Goal: Transaction & Acquisition: Purchase product/service

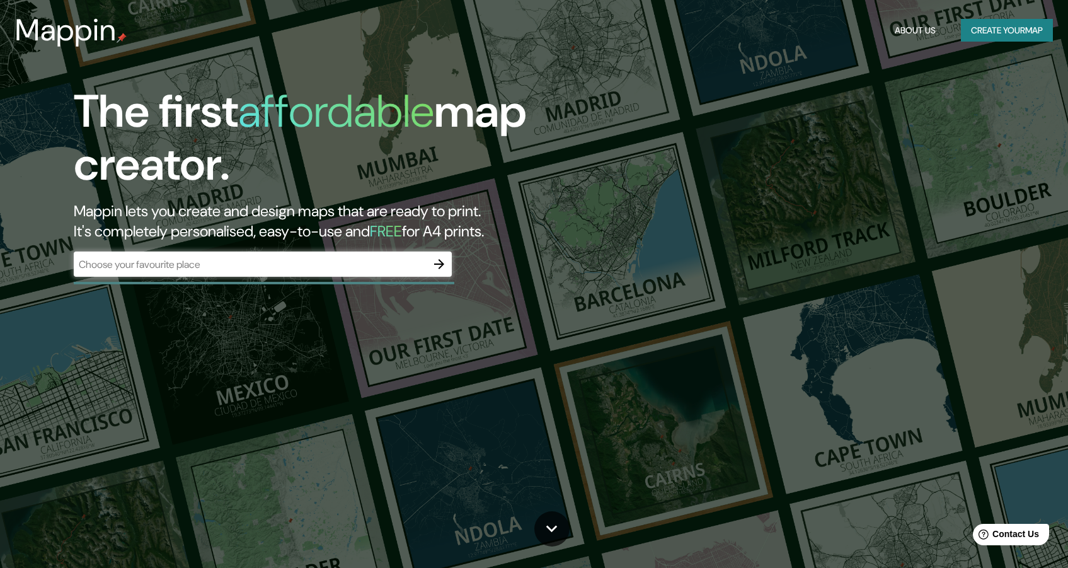
click at [297, 275] on div "​" at bounding box center [263, 263] width 378 height 25
click at [294, 268] on input "text" at bounding box center [250, 264] width 353 height 14
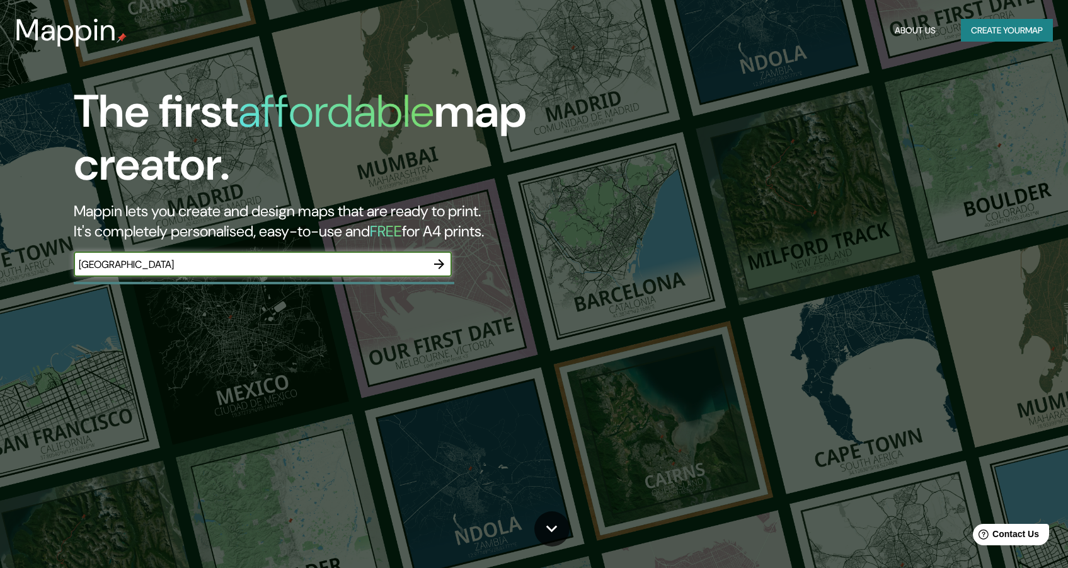
type input "[GEOGRAPHIC_DATA]"
click at [995, 29] on button "Create your map" at bounding box center [1007, 30] width 92 height 23
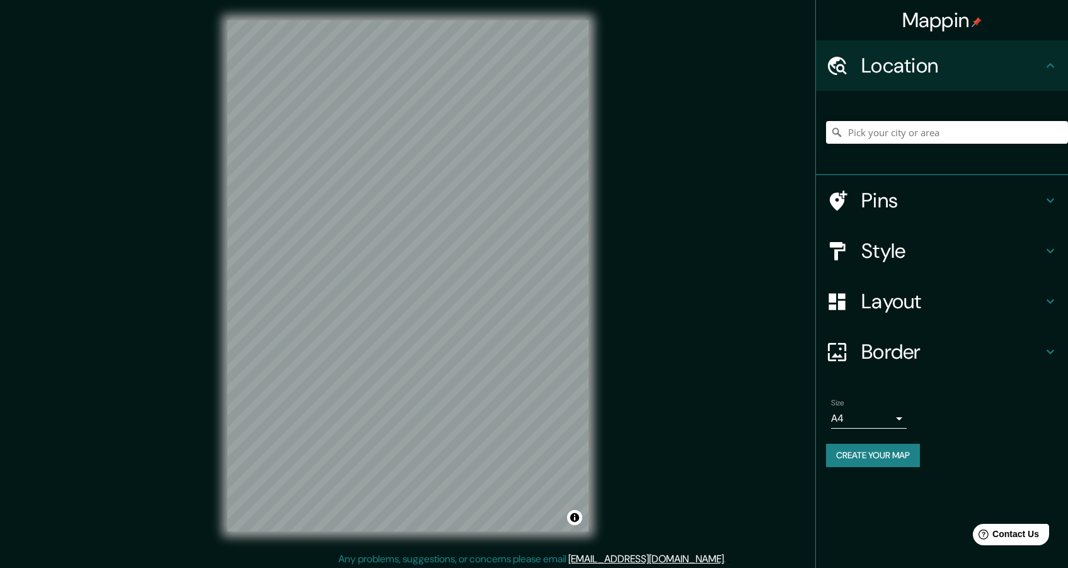
click at [885, 460] on button "Create your map" at bounding box center [873, 455] width 94 height 23
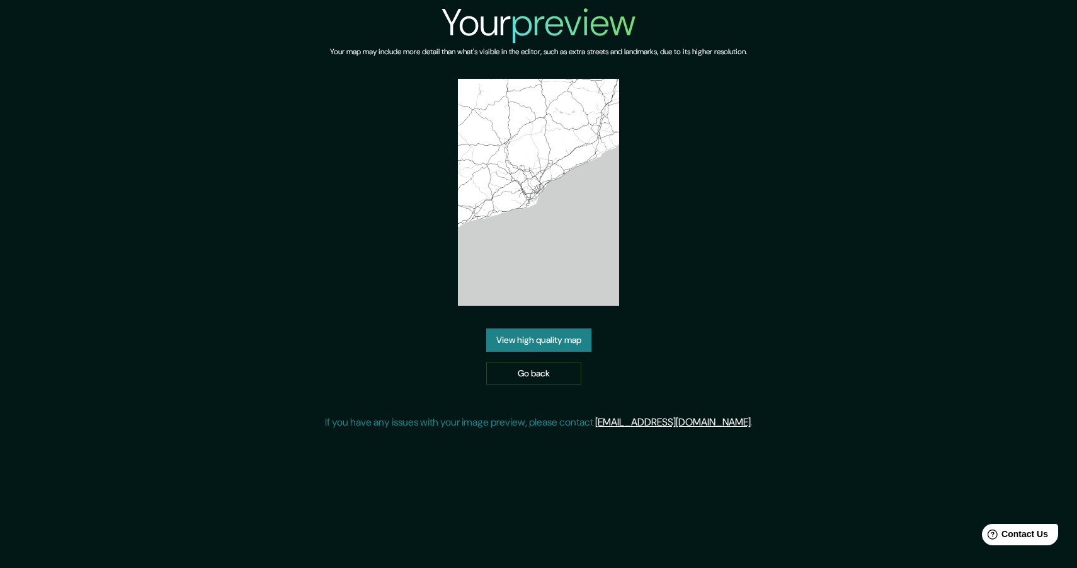
click at [541, 344] on link "View high quality map" at bounding box center [538, 339] width 105 height 23
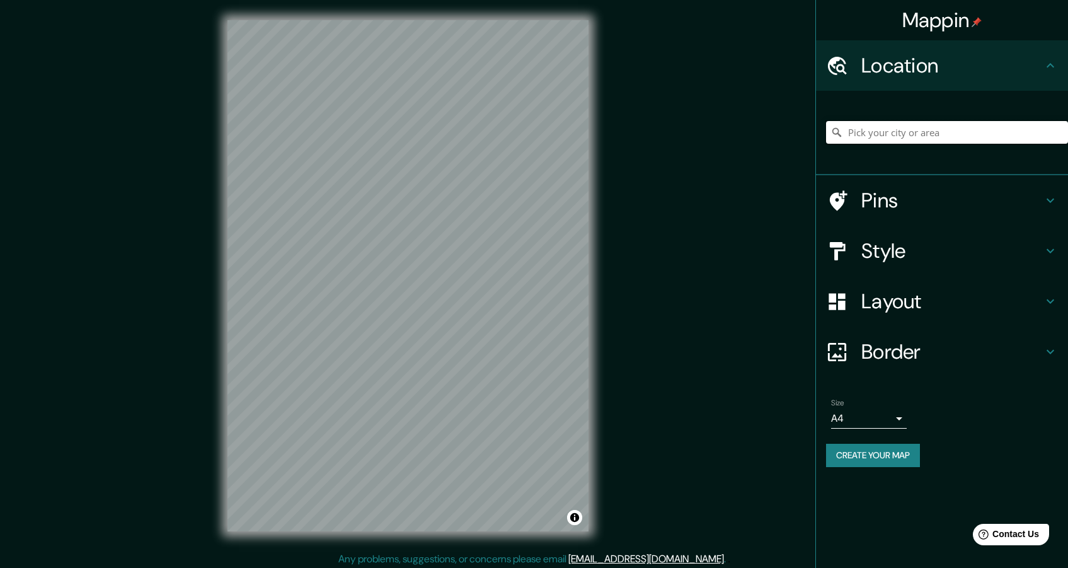
click at [851, 143] on input "Pick your city or area" at bounding box center [947, 132] width 242 height 23
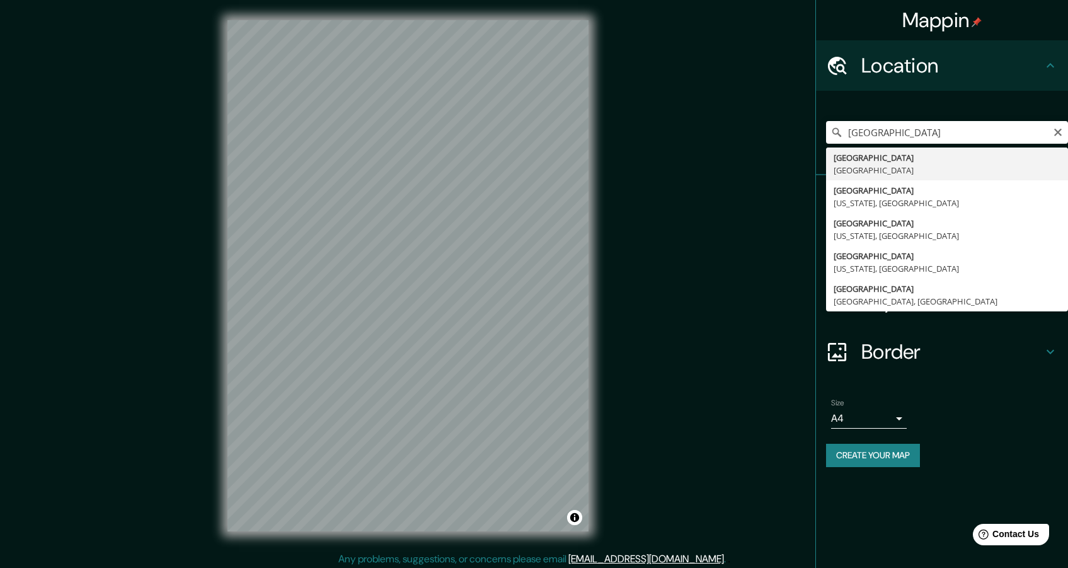
type input "París, Francia"
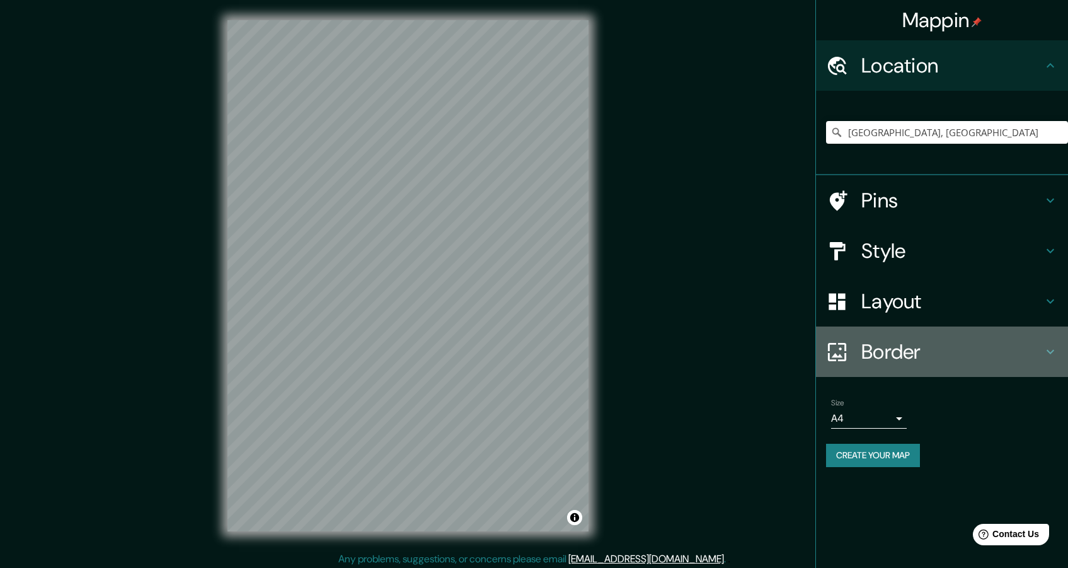
click at [870, 358] on h4 "Border" at bounding box center [951, 351] width 181 height 25
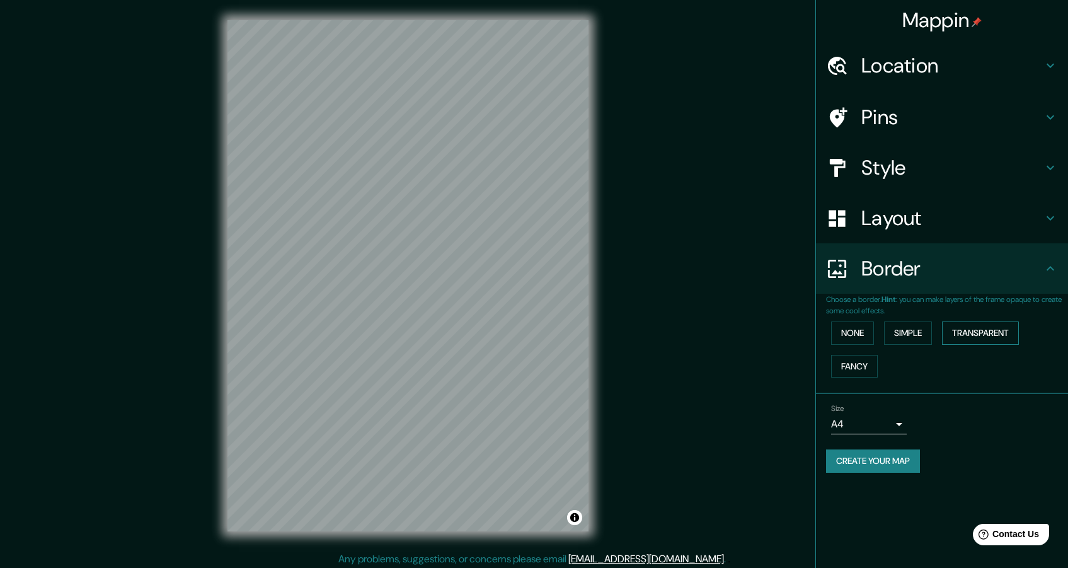
click at [964, 338] on button "Transparent" at bounding box center [980, 332] width 77 height 23
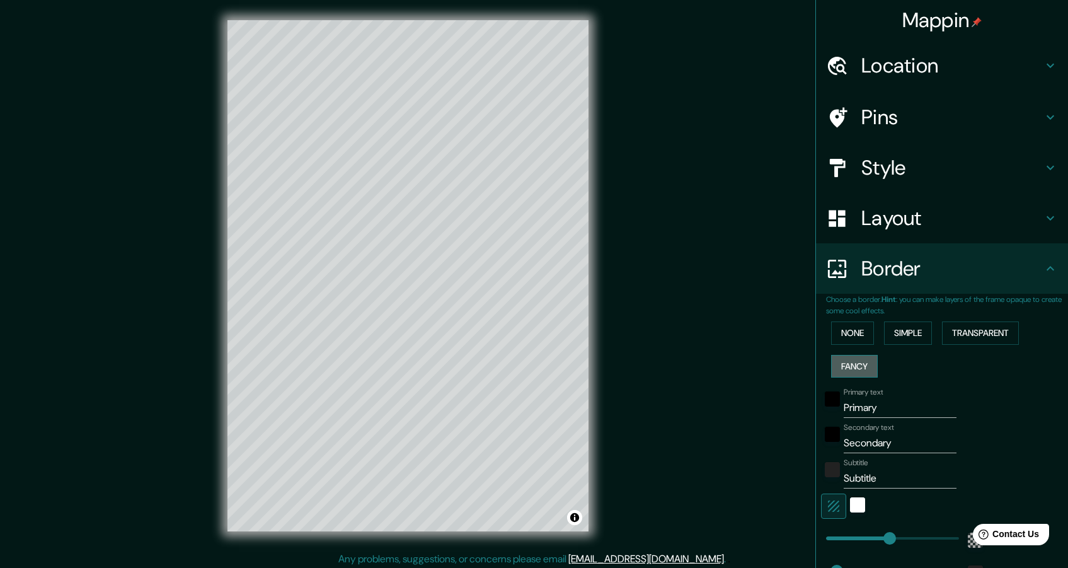
click at [867, 365] on button "Fancy" at bounding box center [854, 366] width 47 height 23
click at [899, 336] on button "Simple" at bounding box center [908, 332] width 48 height 23
click at [852, 340] on button "None" at bounding box center [852, 332] width 43 height 23
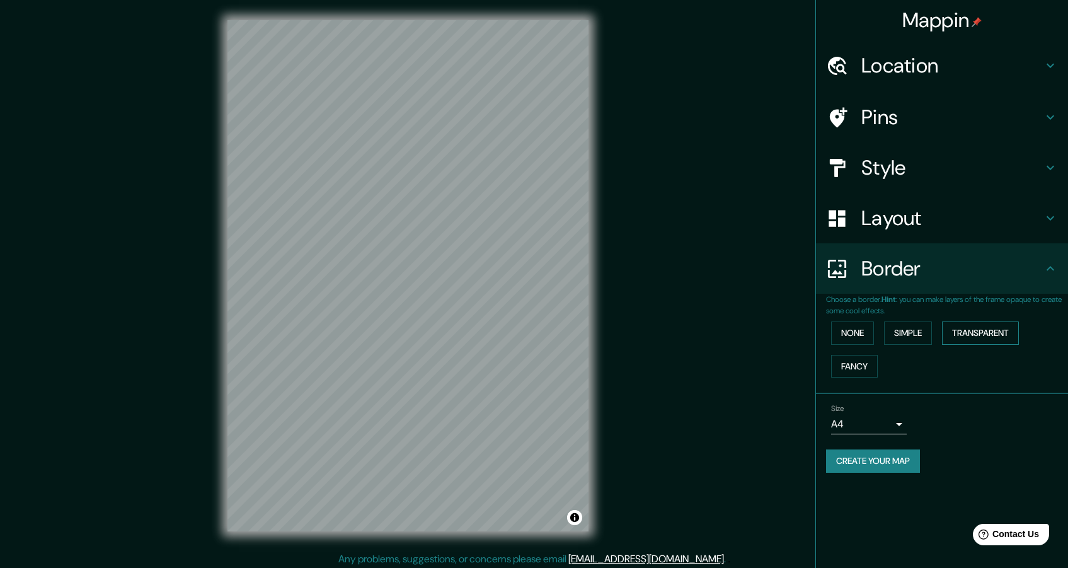
click at [981, 338] on button "Transparent" at bounding box center [980, 332] width 77 height 23
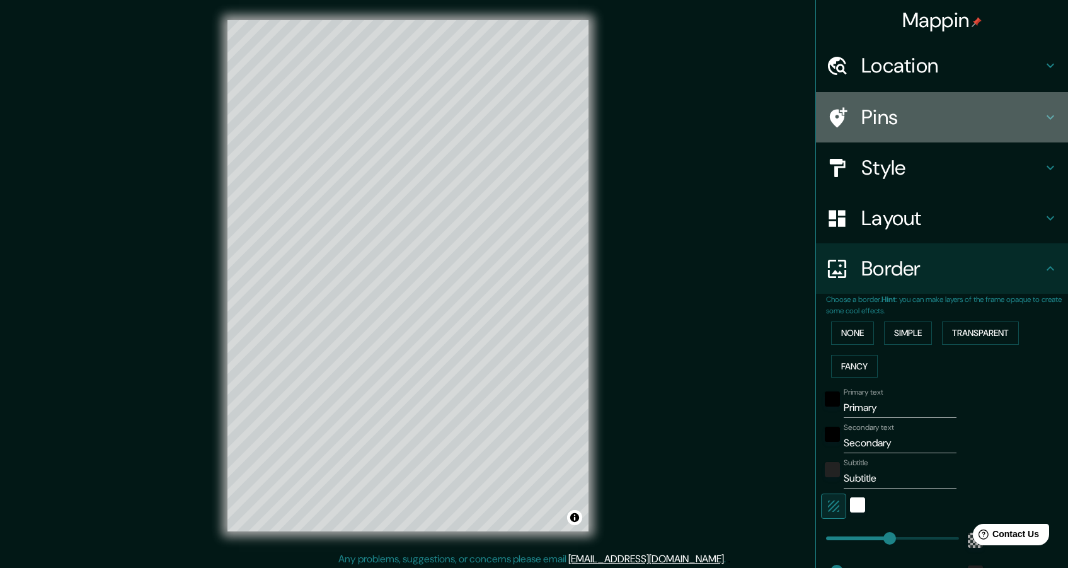
click at [876, 127] on h4 "Pins" at bounding box center [951, 117] width 181 height 25
type input "275"
type input "46"
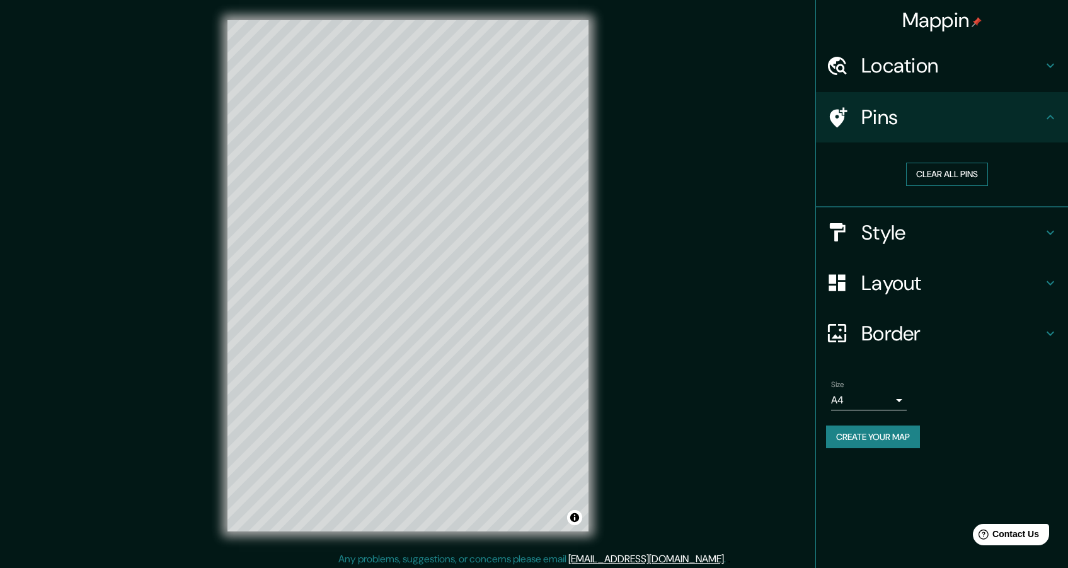
click at [921, 176] on button "Clear all pins" at bounding box center [947, 174] width 82 height 23
click at [922, 62] on h4 "Location" at bounding box center [951, 65] width 181 height 25
type input "275"
type input "46"
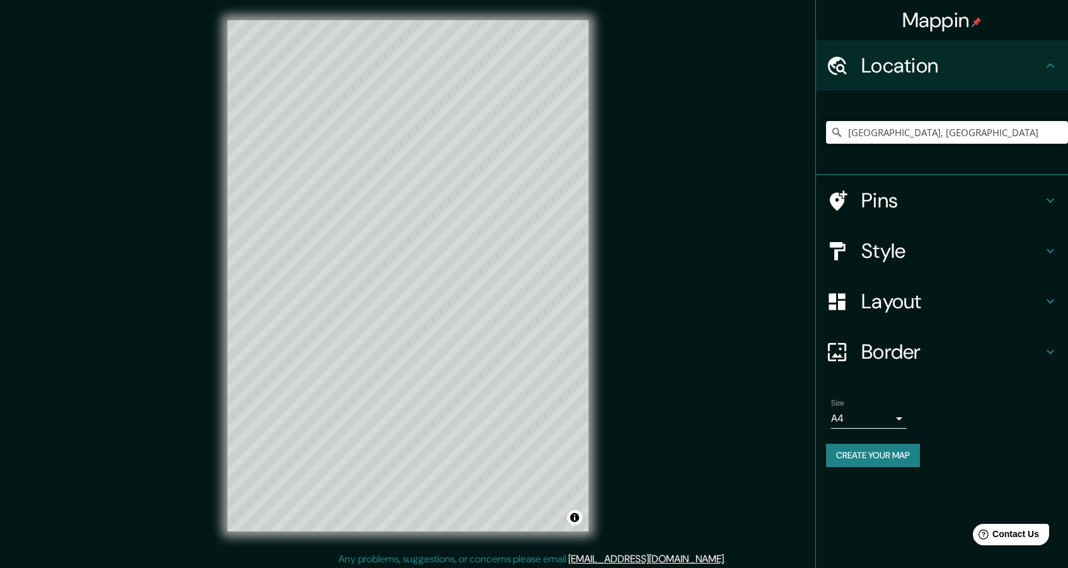
click at [935, 210] on h4 "Pins" at bounding box center [951, 200] width 181 height 25
type input "275"
type input "46"
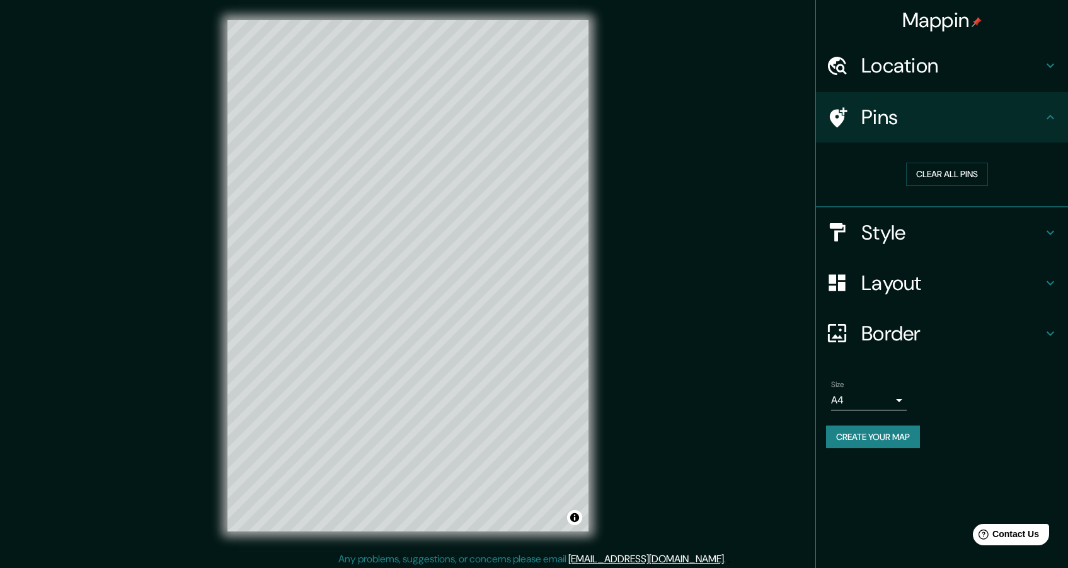
click at [834, 118] on icon at bounding box center [839, 117] width 18 height 20
click at [957, 180] on button "Clear all pins" at bounding box center [947, 174] width 82 height 23
click at [868, 240] on h4 "Style" at bounding box center [951, 232] width 181 height 25
type input "275"
type input "46"
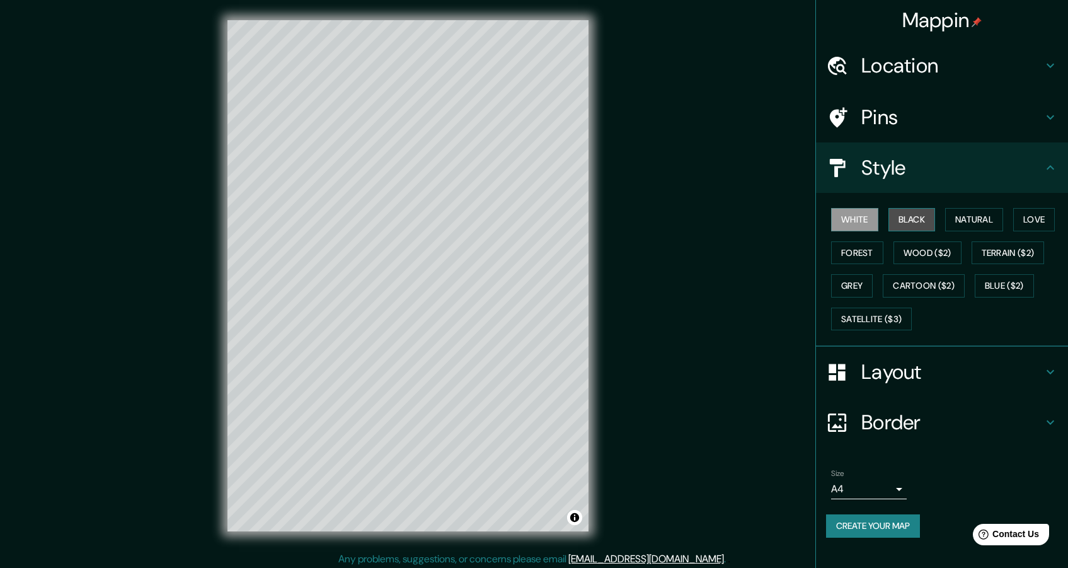
click at [901, 227] on button "Black" at bounding box center [911, 219] width 47 height 23
click at [974, 224] on button "Natural" at bounding box center [974, 219] width 58 height 23
click at [1029, 219] on button "Love" at bounding box center [1034, 219] width 42 height 23
click at [1024, 237] on div "White Black Natural Love Forest Wood ($2) Terrain ($2) Grey Cartoon ($2) Blue (…" at bounding box center [947, 269] width 242 height 132
click at [845, 252] on button "Forest" at bounding box center [857, 252] width 52 height 23
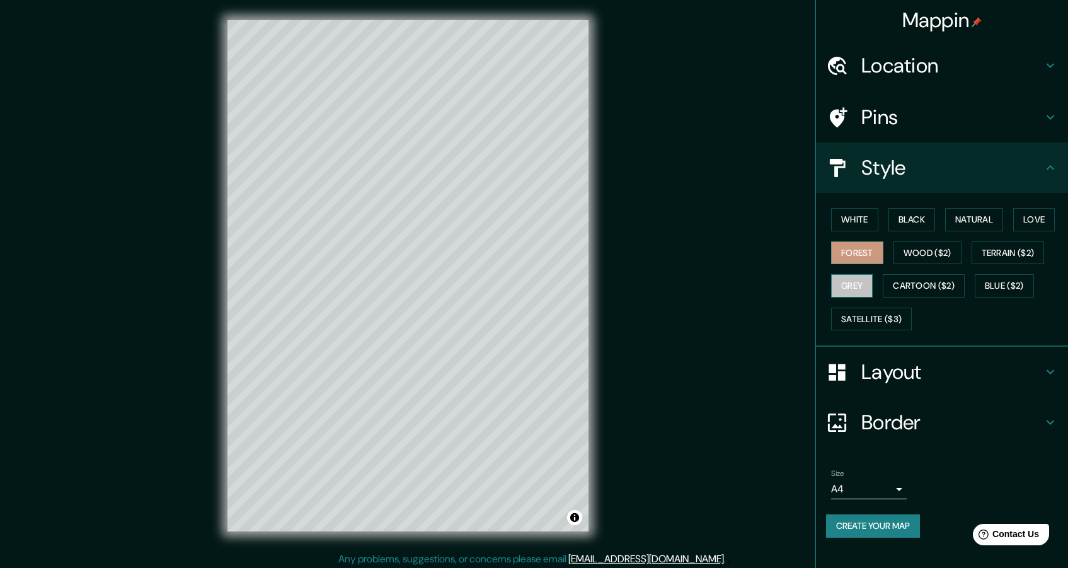
click at [852, 281] on button "Grey" at bounding box center [852, 285] width 42 height 23
click at [974, 214] on button "Natural" at bounding box center [974, 219] width 58 height 23
click at [915, 227] on button "Black" at bounding box center [911, 219] width 47 height 23
click at [876, 225] on button "White" at bounding box center [854, 219] width 47 height 23
click at [896, 110] on h4 "Pins" at bounding box center [951, 117] width 181 height 25
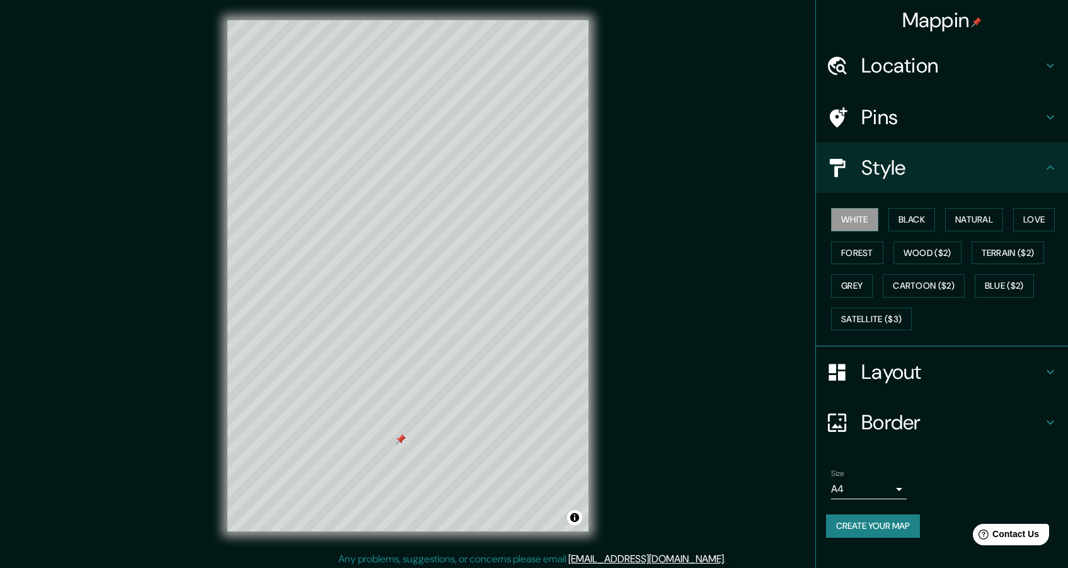
type input "275"
type input "46"
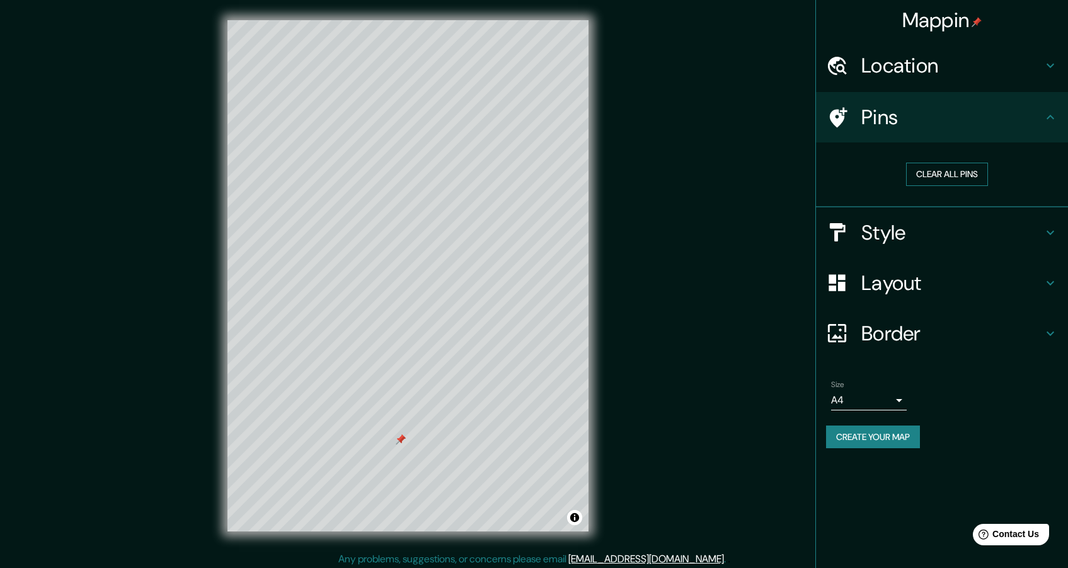
click at [929, 176] on button "Clear all pins" at bounding box center [947, 174] width 82 height 23
click at [903, 294] on h4 "Layout" at bounding box center [951, 282] width 181 height 25
type input "275"
type input "46"
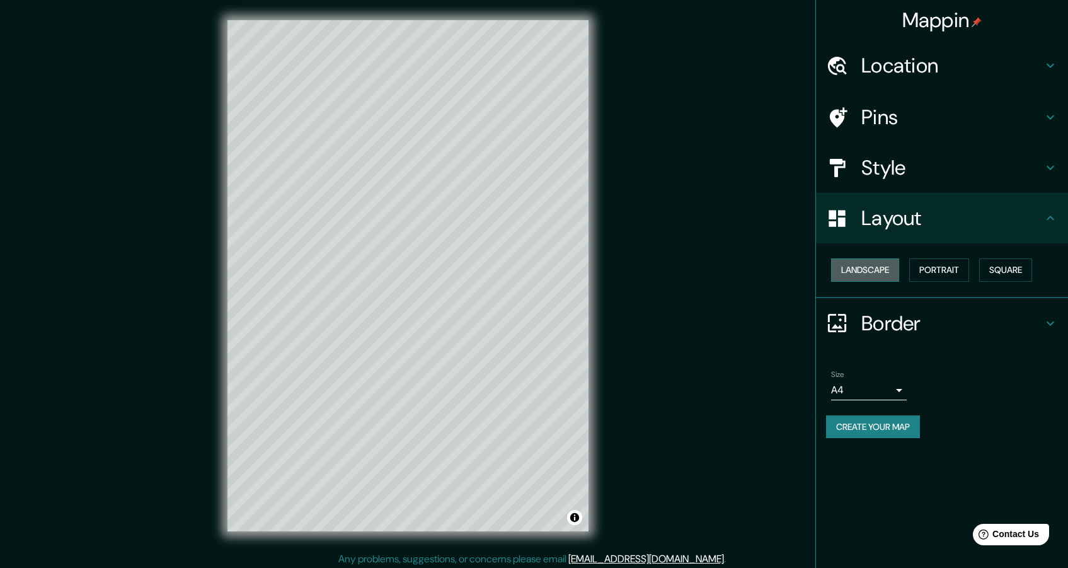
click at [882, 277] on button "Landscape" at bounding box center [865, 269] width 68 height 23
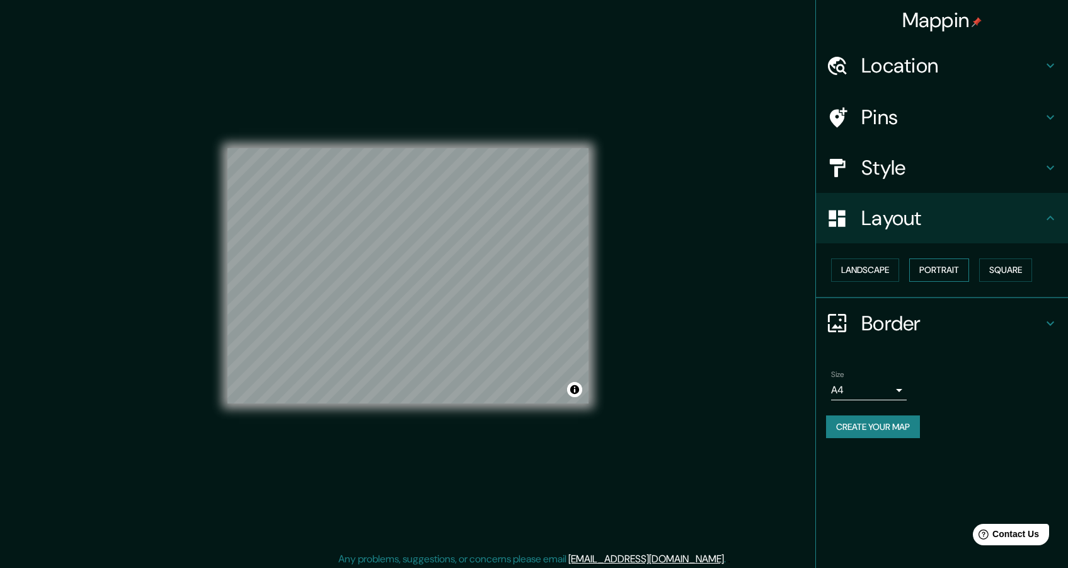
click at [939, 276] on button "Portrait" at bounding box center [939, 269] width 60 height 23
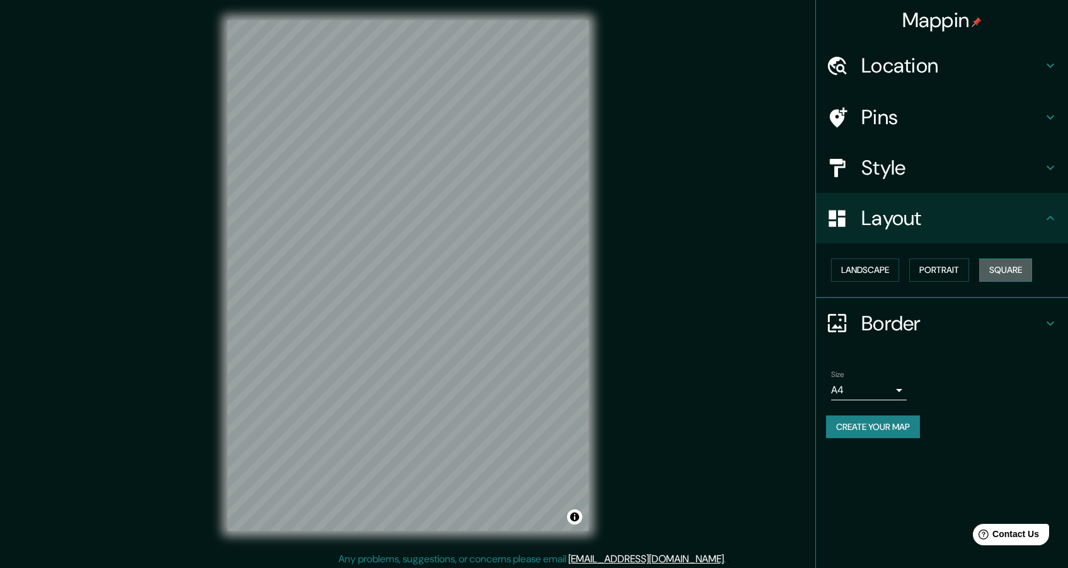
click at [993, 275] on button "Square" at bounding box center [1005, 269] width 53 height 23
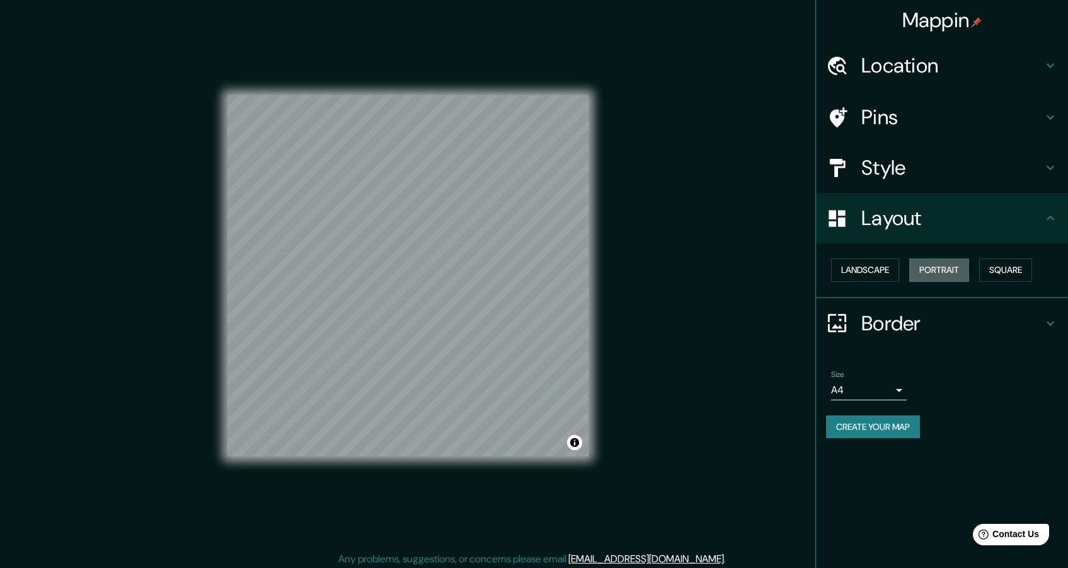
click at [956, 275] on button "Portrait" at bounding box center [939, 269] width 60 height 23
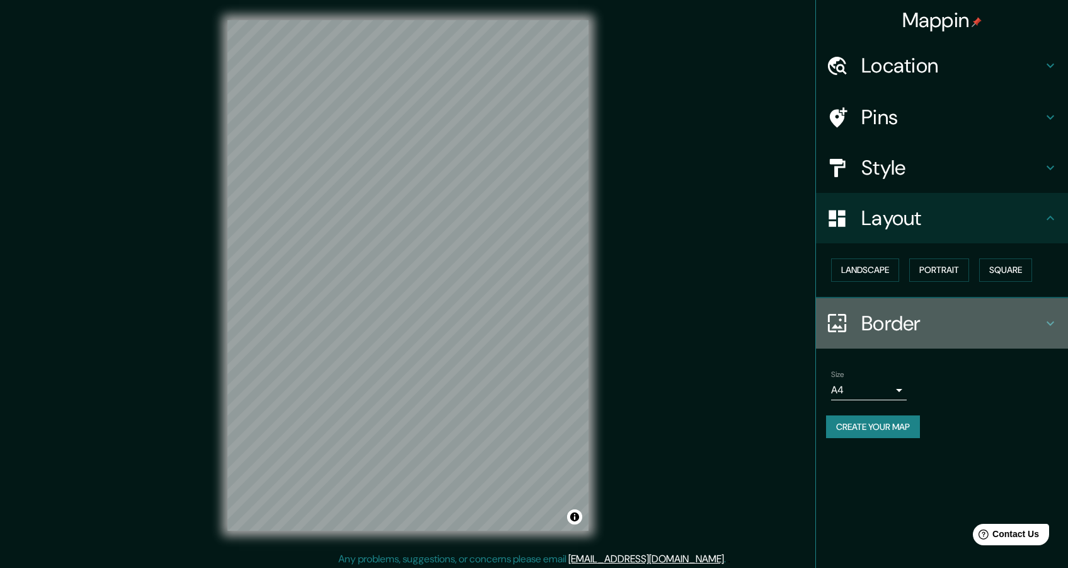
click at [869, 318] on h4 "Border" at bounding box center [951, 323] width 181 height 25
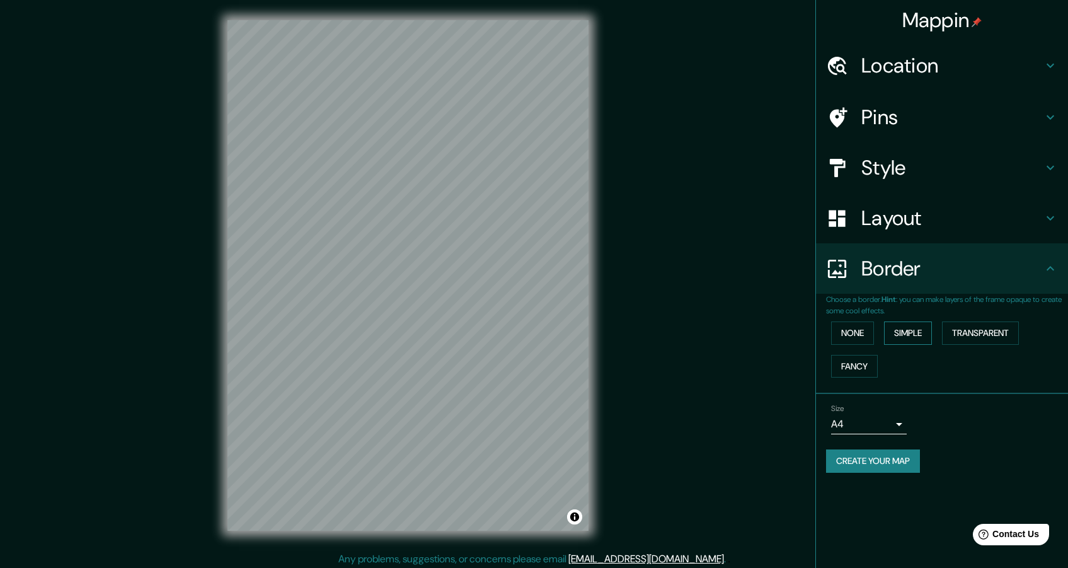
click at [917, 328] on button "Simple" at bounding box center [908, 332] width 48 height 23
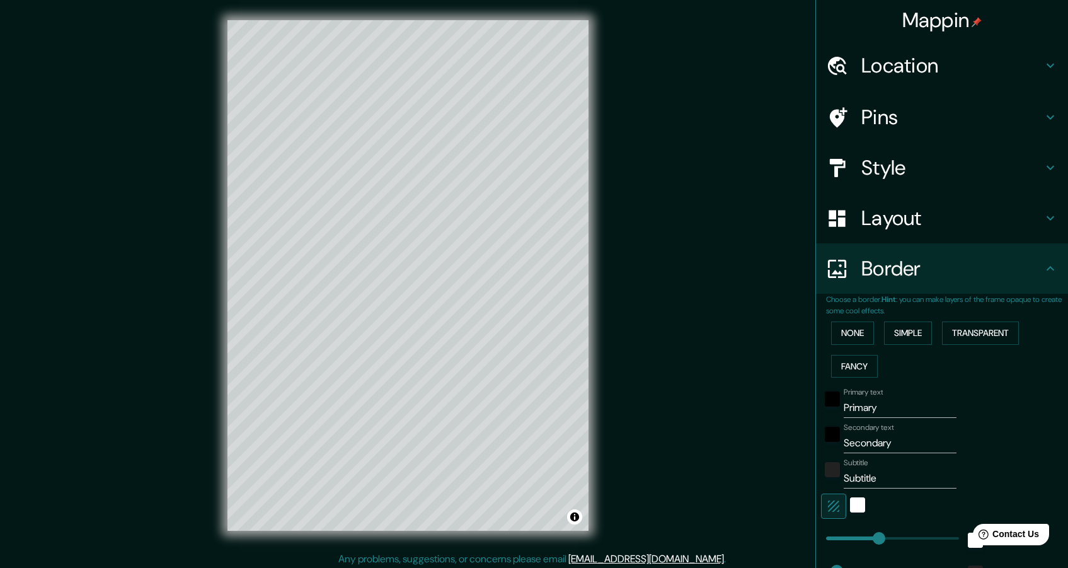
click at [872, 394] on label "Primary text" at bounding box center [863, 392] width 39 height 11
click at [872, 398] on input "Primary" at bounding box center [900, 408] width 113 height 20
click at [877, 399] on input "Primary" at bounding box center [900, 408] width 113 height 20
click at [878, 399] on input "Primary" at bounding box center [900, 408] width 113 height 20
click at [878, 400] on input "Primary" at bounding box center [900, 408] width 113 height 20
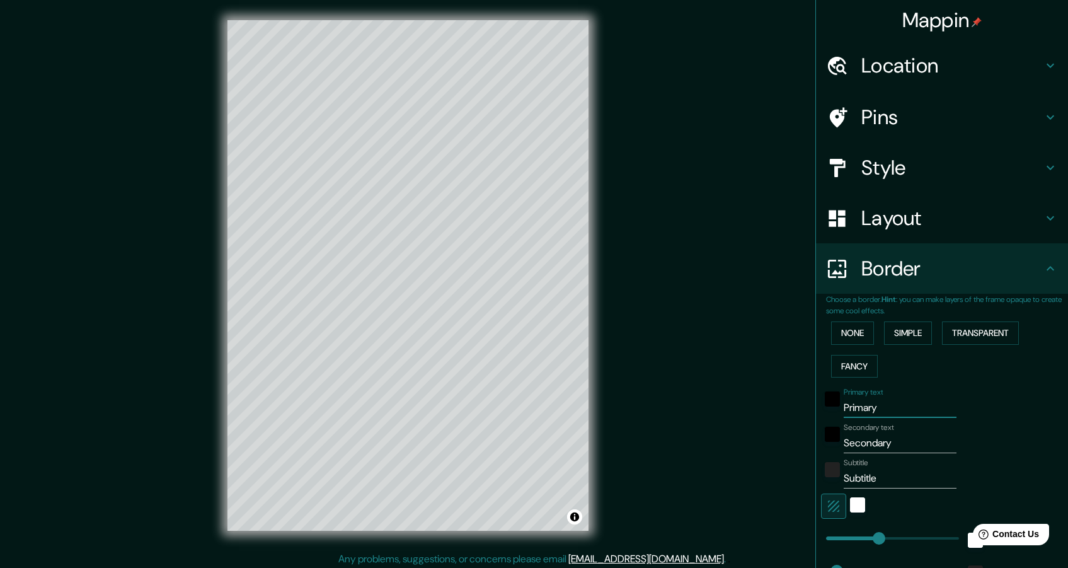
type input "p"
type input "229"
type input "46"
type input "pA"
type input "229"
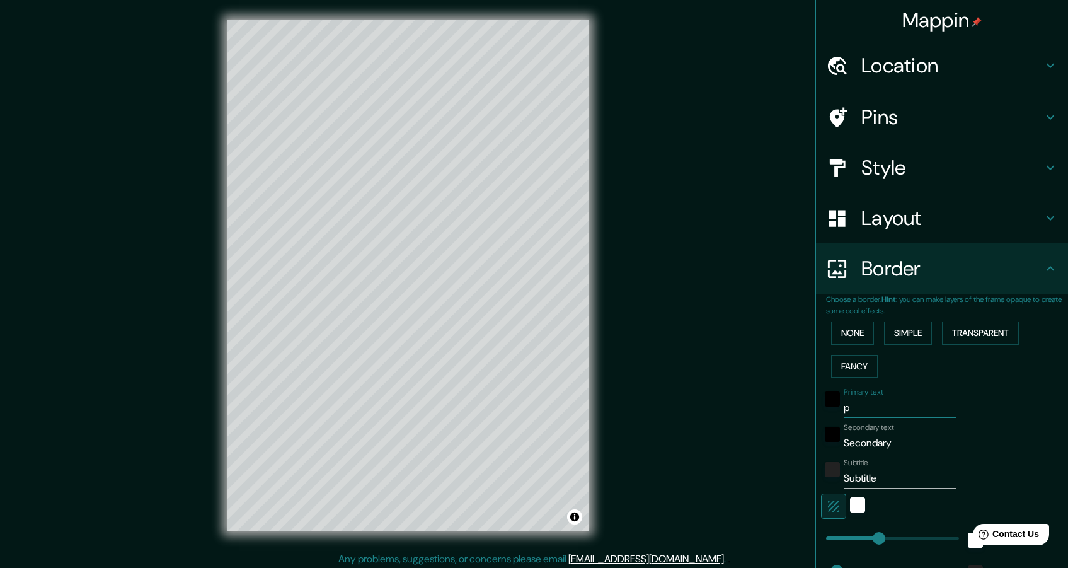
type input "46"
type input "pAR"
type input "229"
type input "46"
type input "pARI"
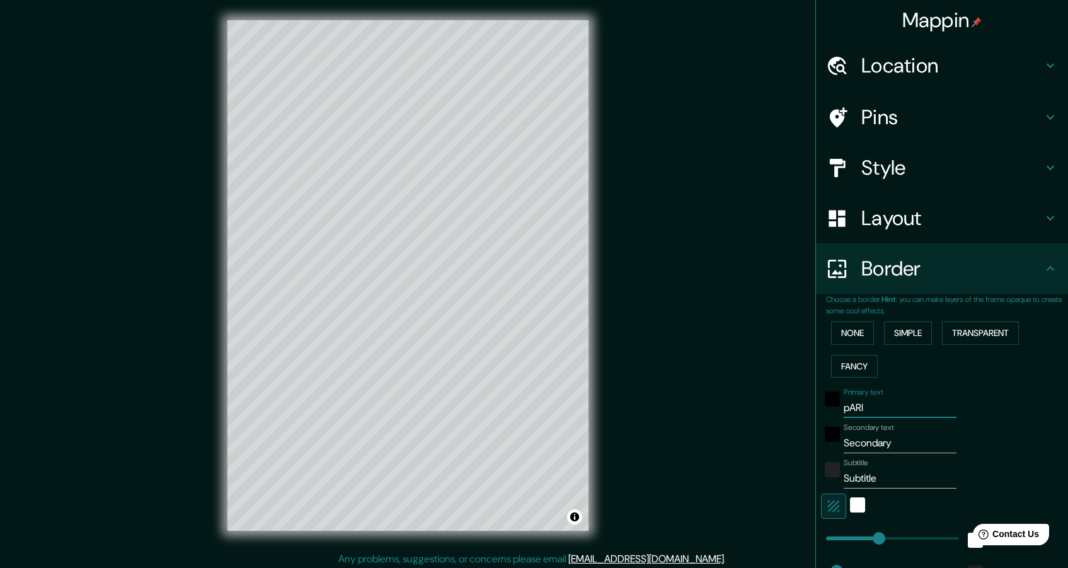
type input "229"
type input "46"
type input "pARIS"
type input "229"
type input "46"
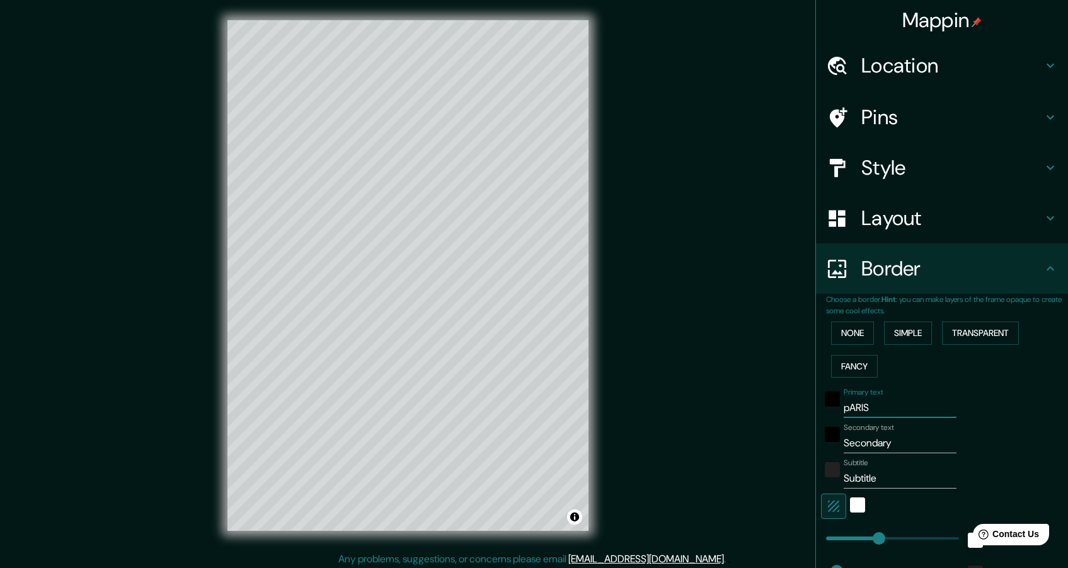
type input "pARI"
type input "229"
type input "46"
type input "pAR"
type input "229"
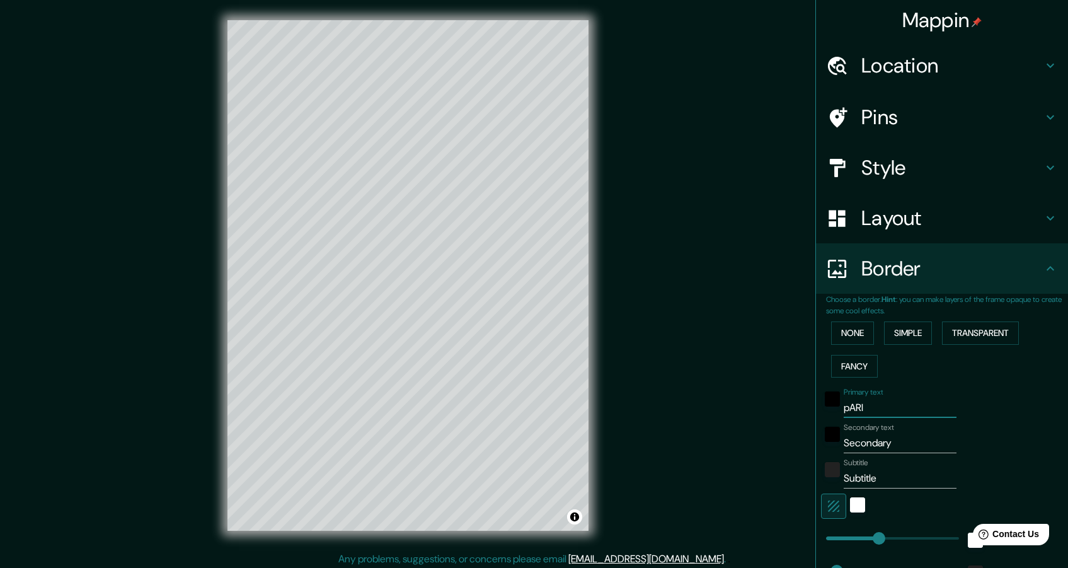
type input "46"
type input "pA"
type input "229"
type input "46"
type input "p"
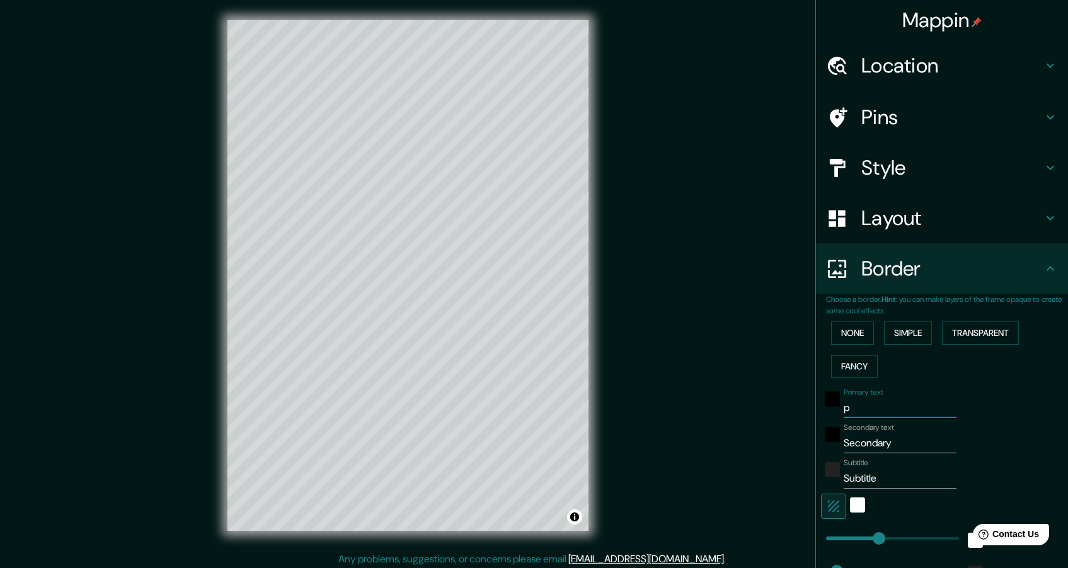
type input "229"
type input "46"
type input "229"
type input "46"
type input "PA"
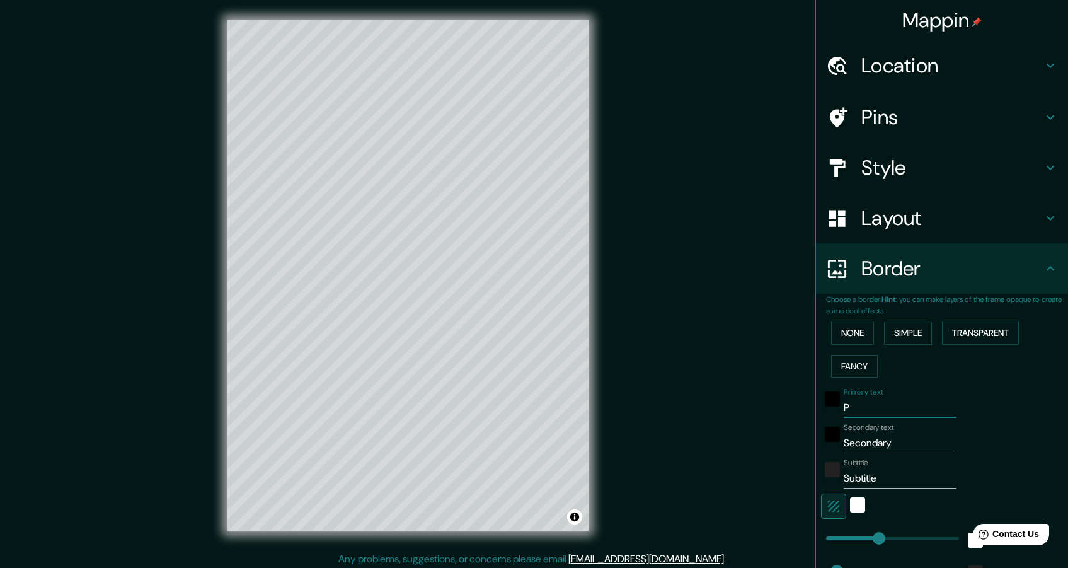
type input "229"
type input "46"
type input "PAR"
type input "229"
type input "46"
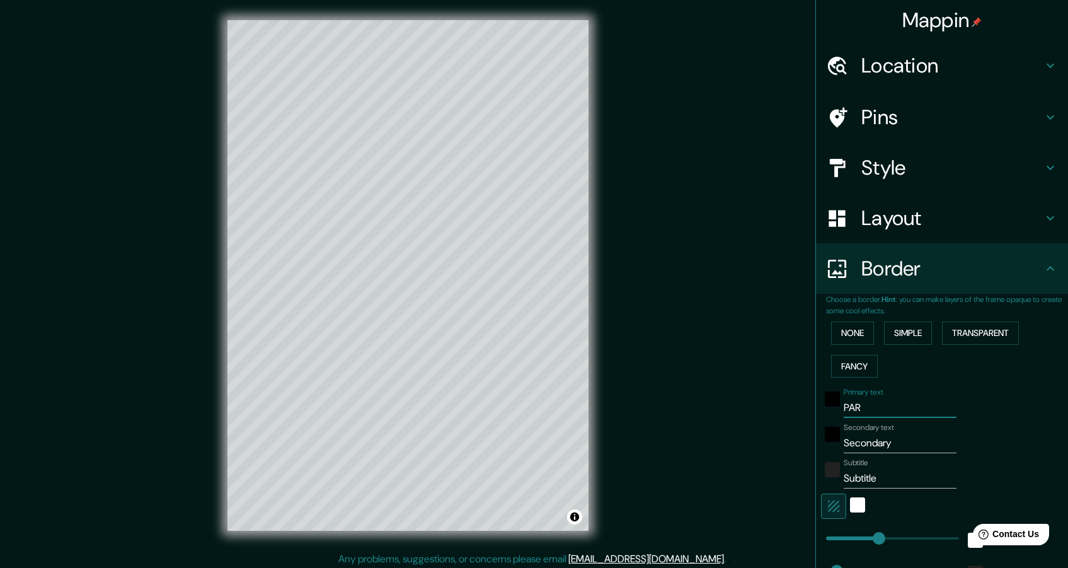
type input "PARI"
type input "229"
type input "46"
type input "PARIS"
type input "229"
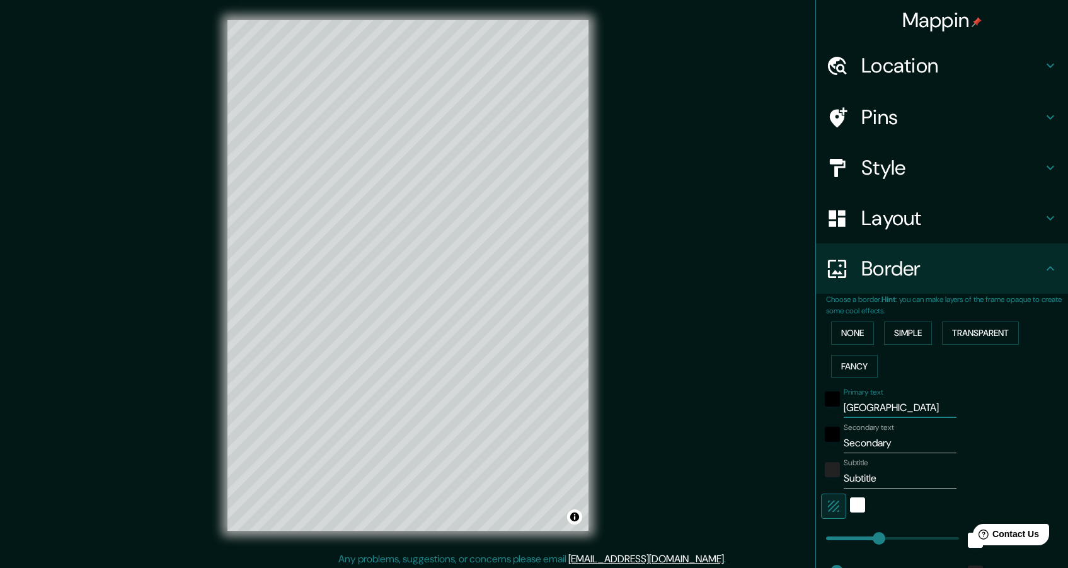
type input "46"
type input "PARIS"
type input "B"
type input "229"
type input "46"
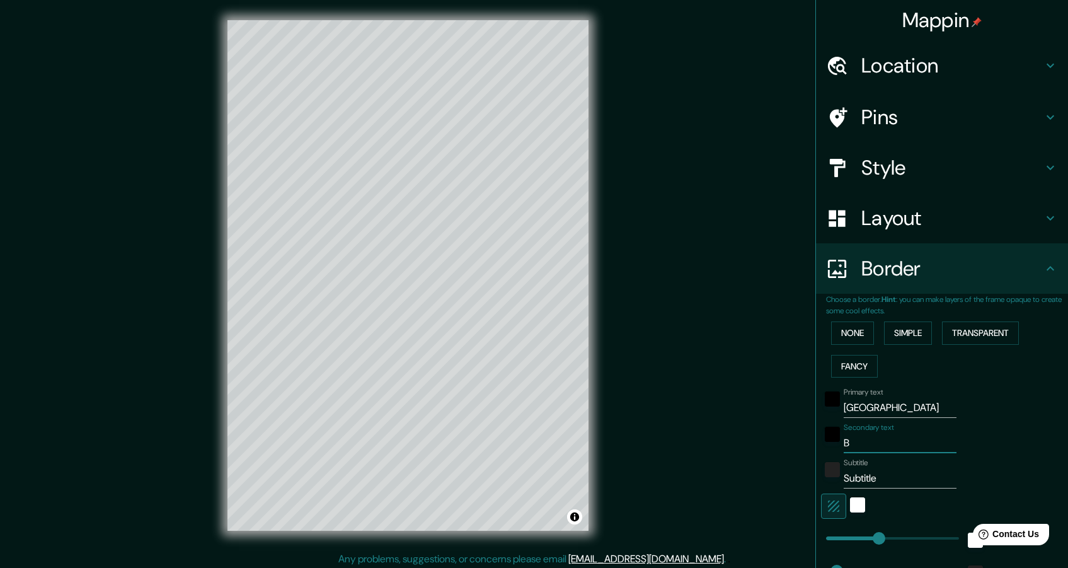
type input "BA"
type input "229"
type input "46"
type input "BAR"
type input "229"
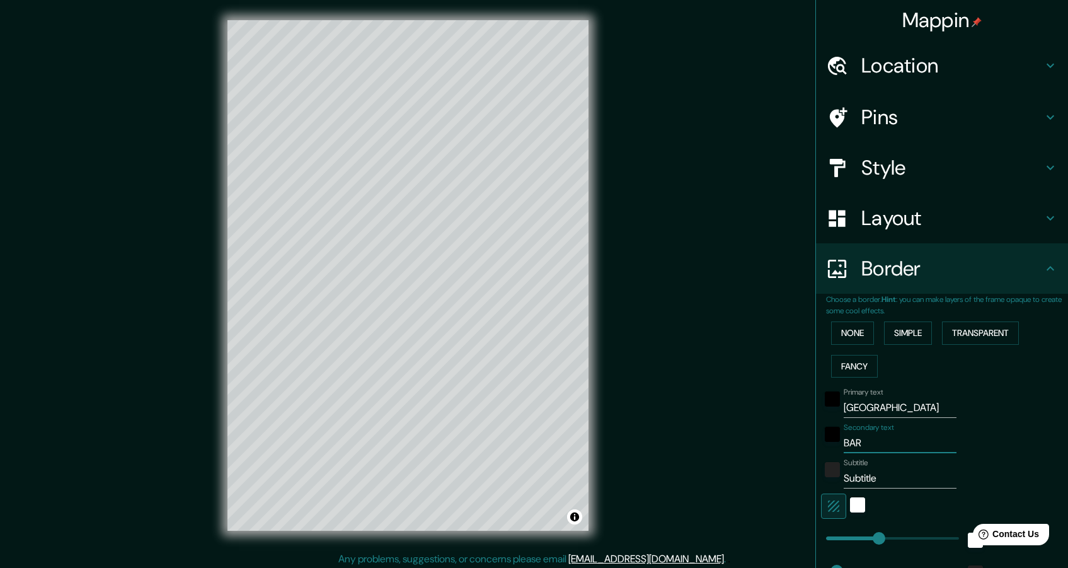
type input "46"
type input "BARRI"
type input "229"
type input "46"
type input "BARRIOS"
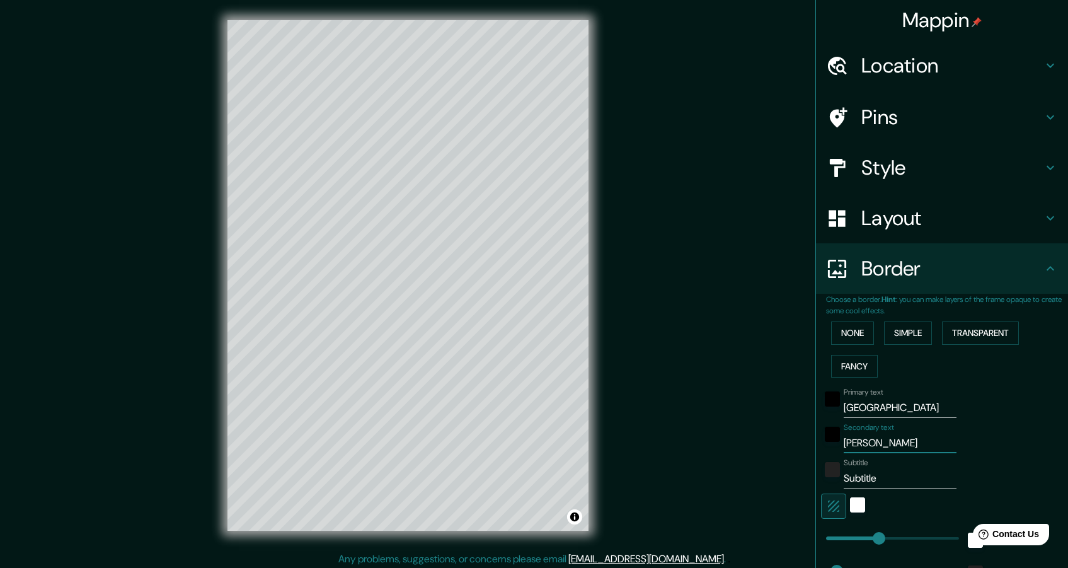
type input "229"
type input "46"
type input "BARRIOS"
type input "229"
type input "46"
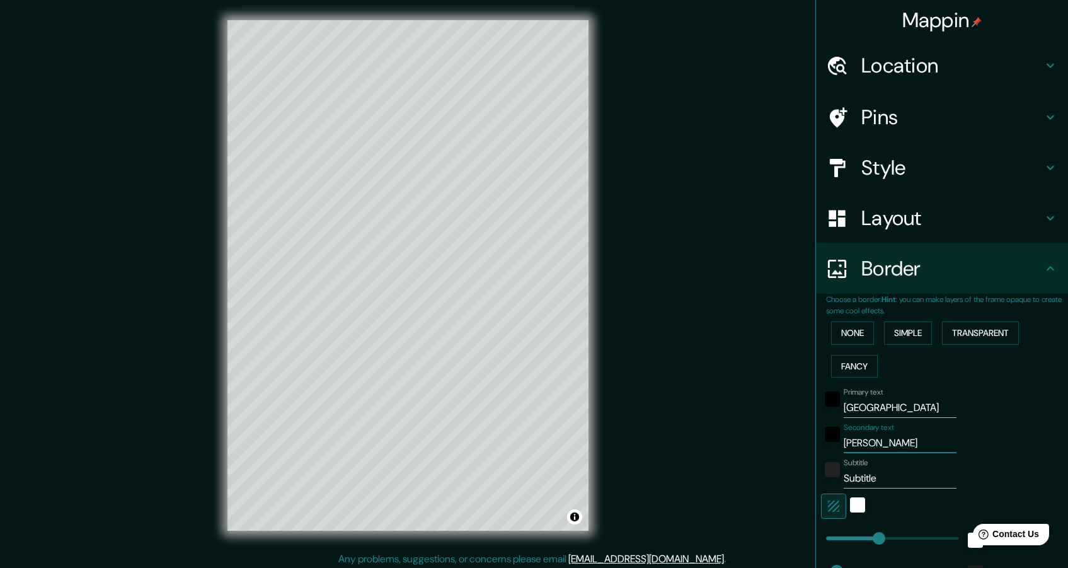
type input "BARRIOS"
type input "229"
type input "46"
type input "BARRIO"
type input "229"
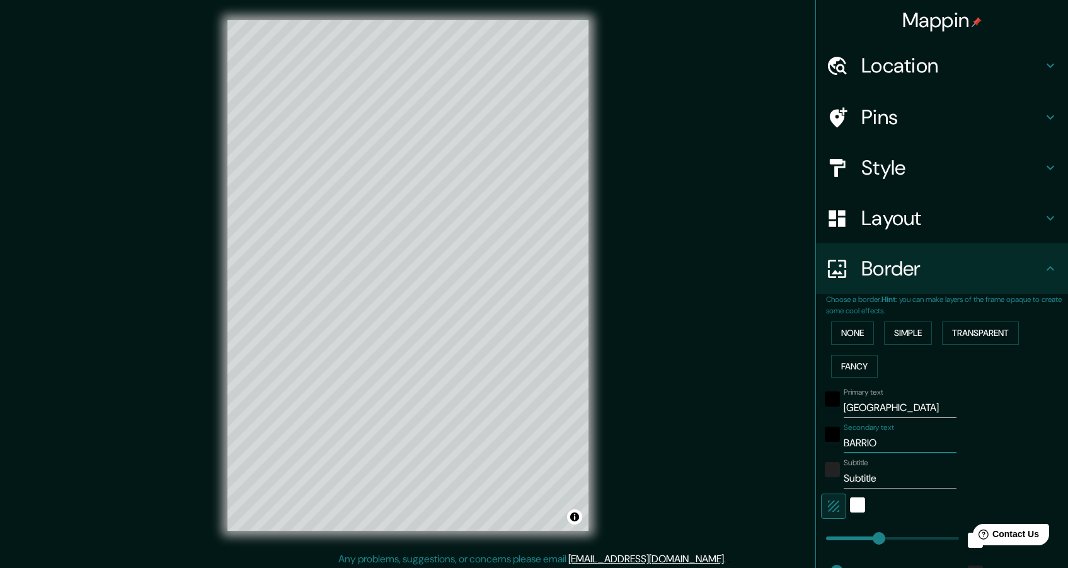
type input "46"
type input "BARRI"
type input "229"
type input "46"
type input "BARR"
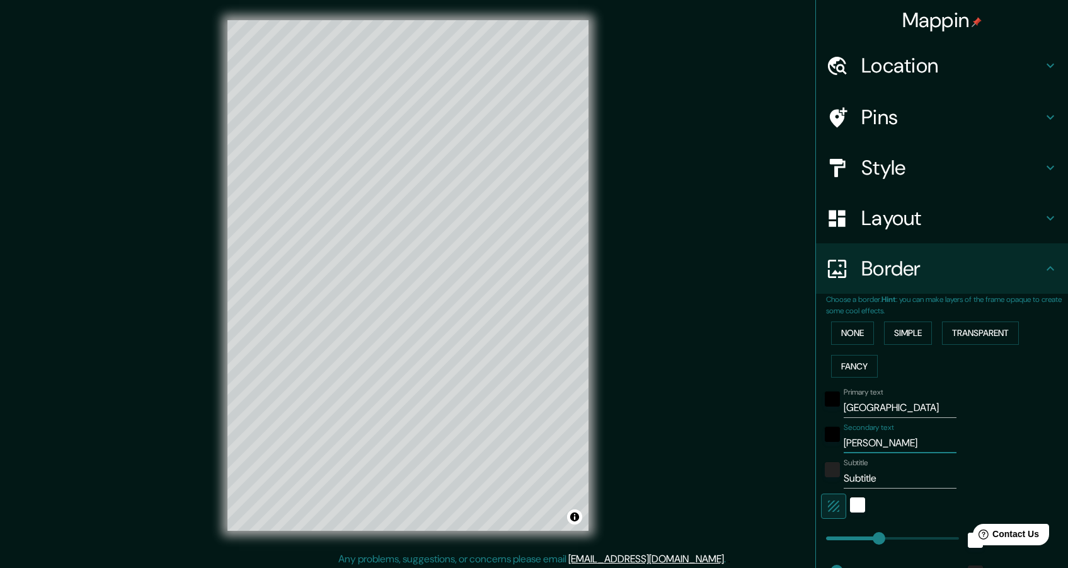
type input "229"
type input "46"
type input "BAR"
type input "229"
type input "46"
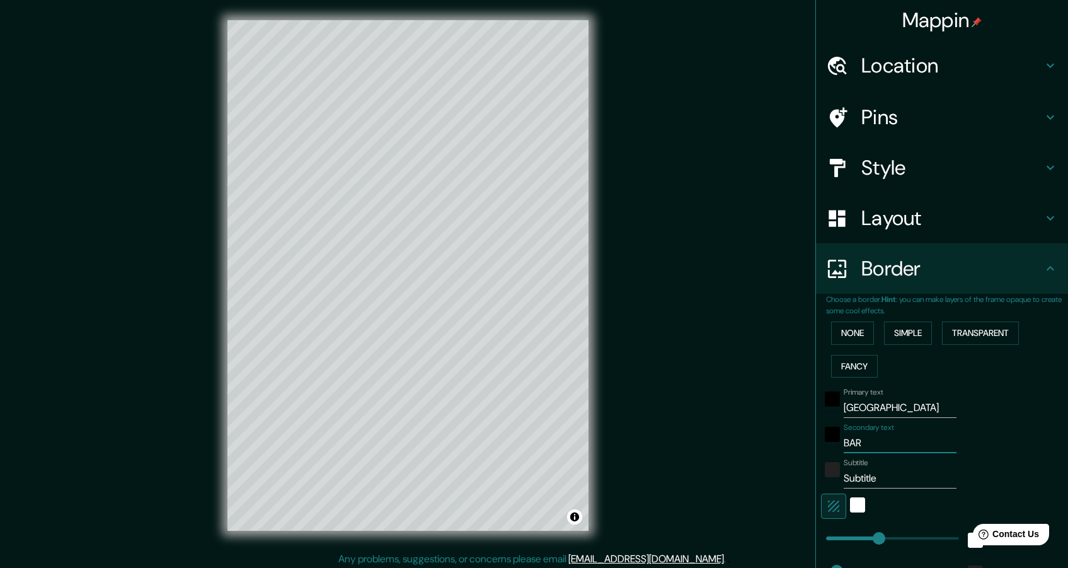
type input "BA"
type input "229"
type input "46"
type input "B"
type input "229"
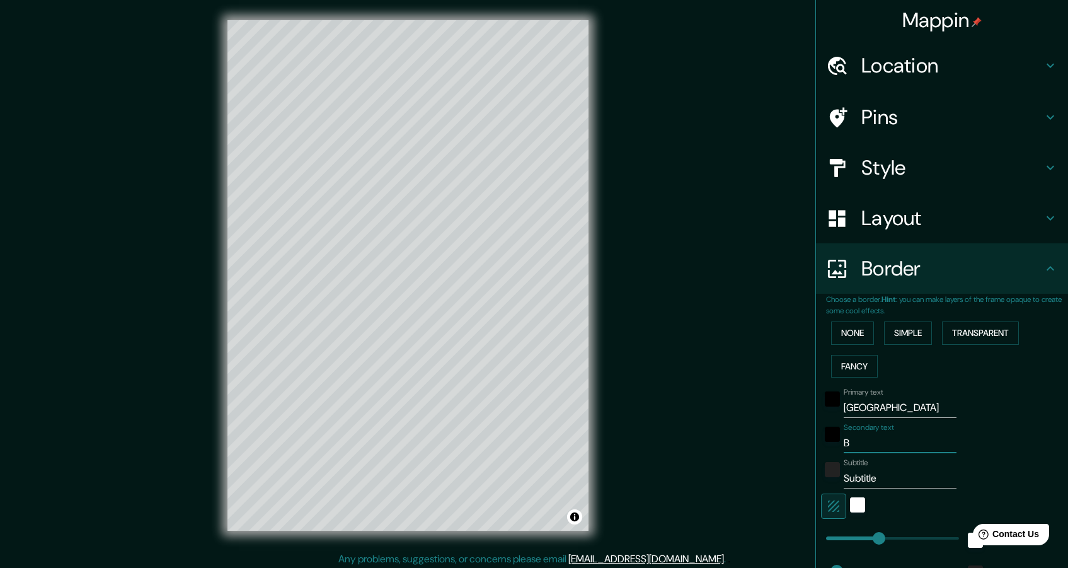
type input "46"
type input "229"
type input "46"
type input "BA"
type input "229"
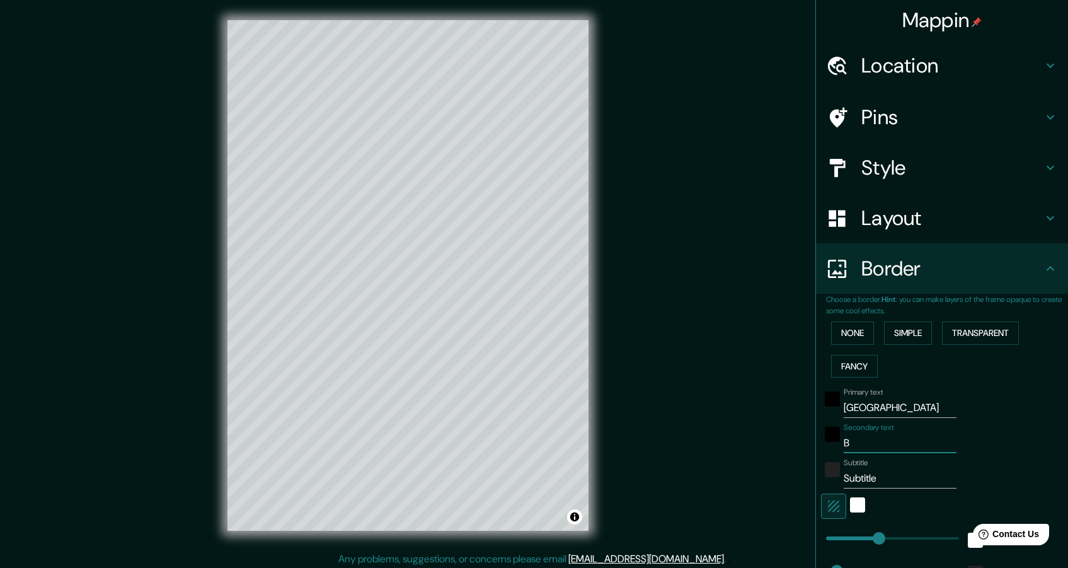
type input "46"
type input "BARR"
type input "229"
type input "46"
type input "BARRI"
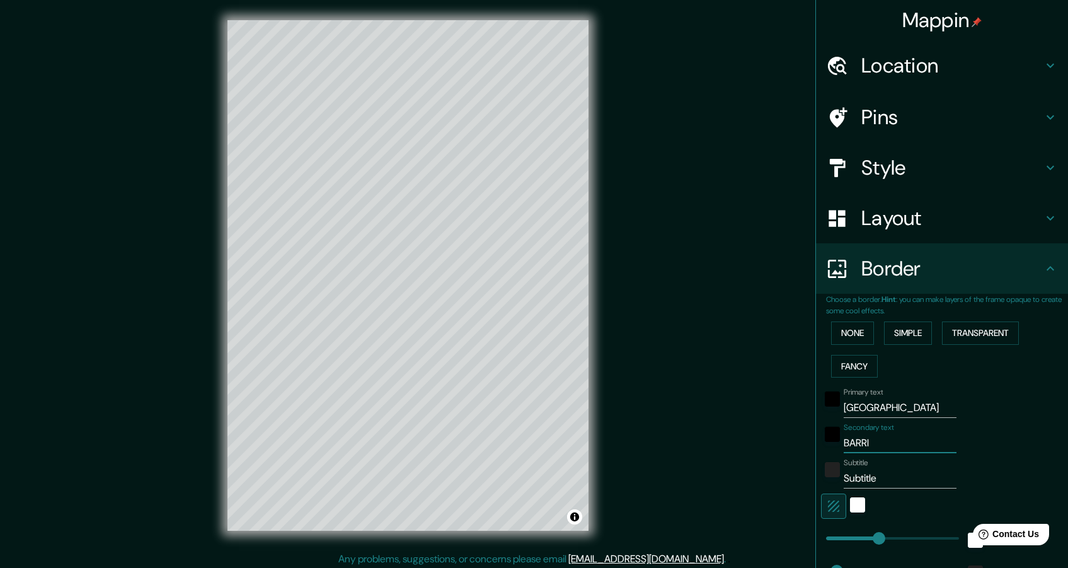
type input "229"
type input "46"
type input "BARRIO"
type input "229"
type input "46"
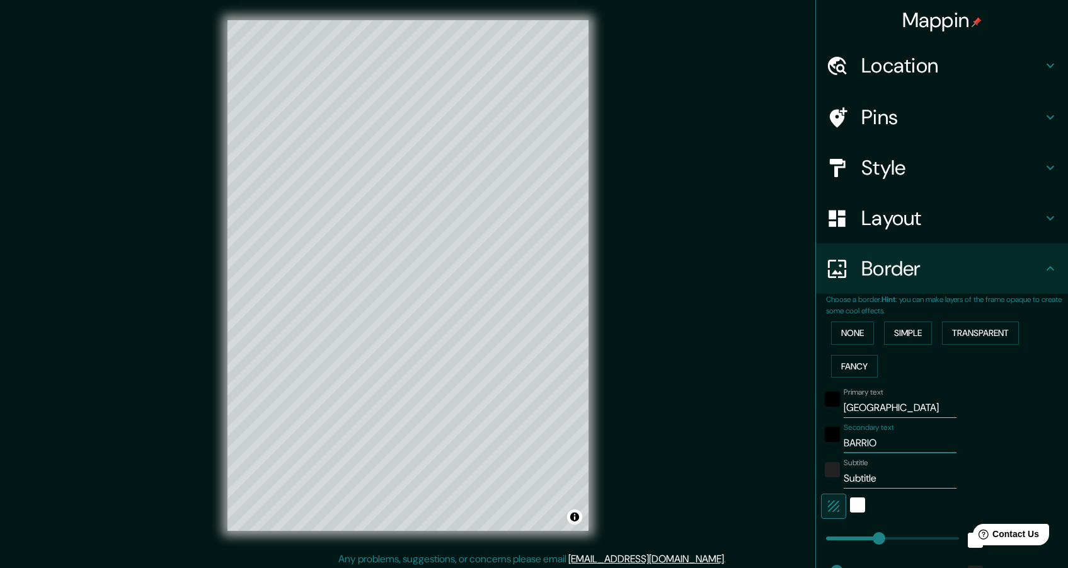
type input "BARRIOS"
type input "229"
type input "46"
type input "BARRIOS"
click at [854, 478] on input "Subtitle" at bounding box center [900, 478] width 113 height 20
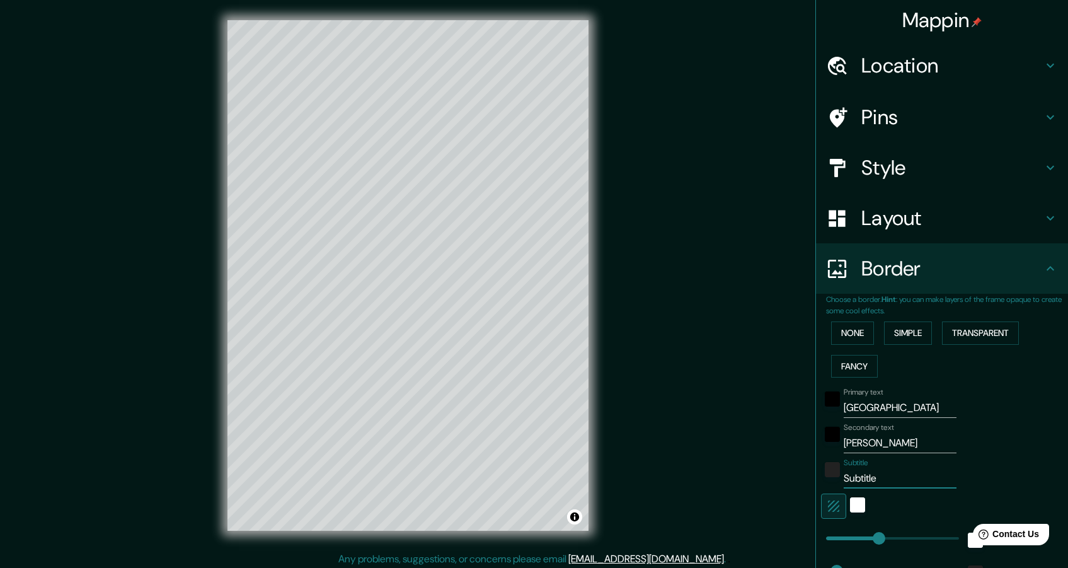
click at [854, 478] on input "Subtitle" at bounding box center [900, 478] width 113 height 20
type input "q"
type input "229"
type input "46"
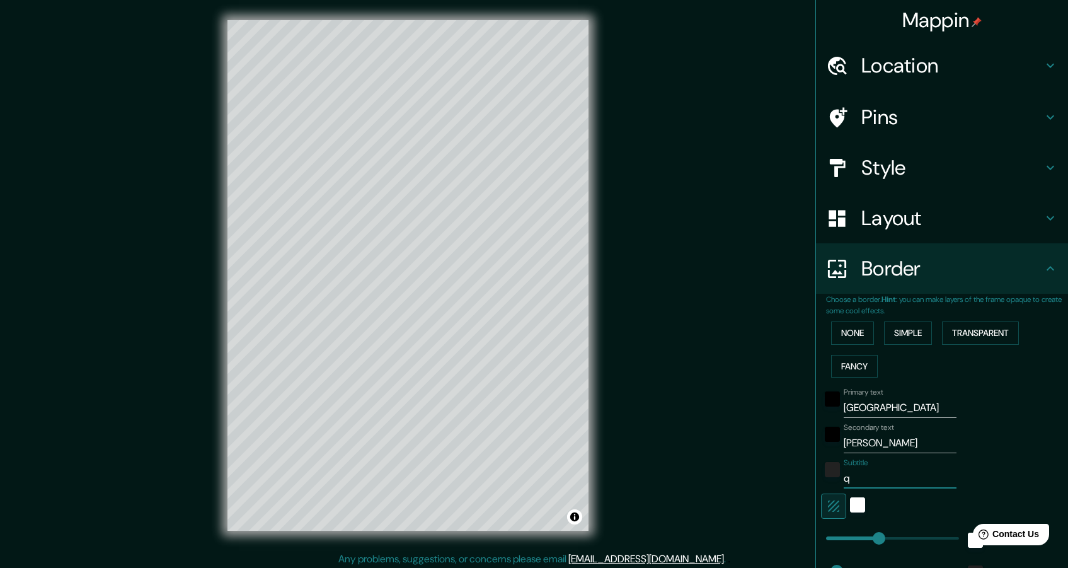
type input "qu"
type input "229"
type input "46"
type input "que"
type input "229"
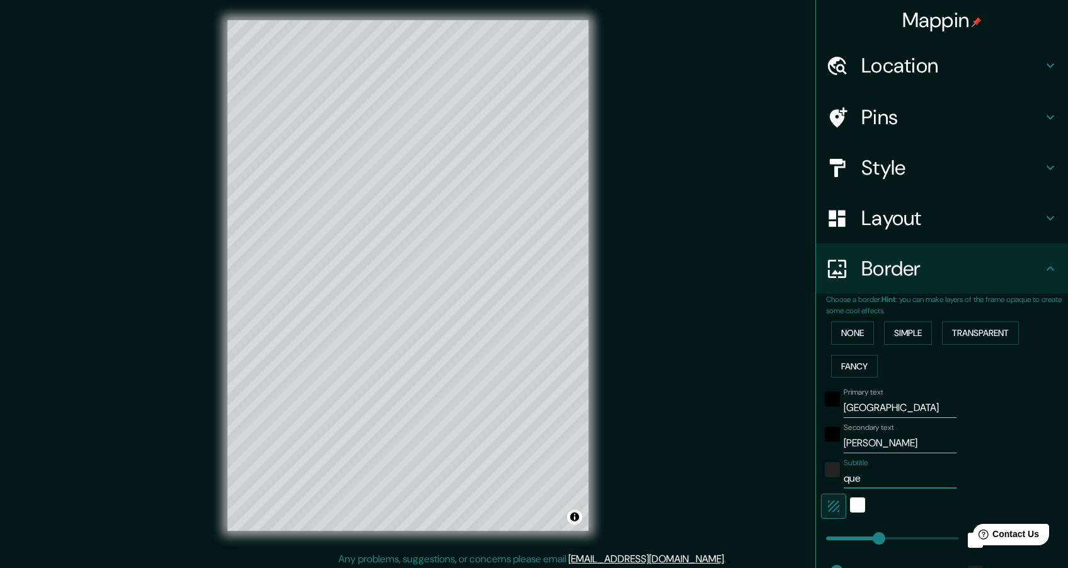
type input "46"
type input "que"
type input "229"
type input "46"
type input "que vi"
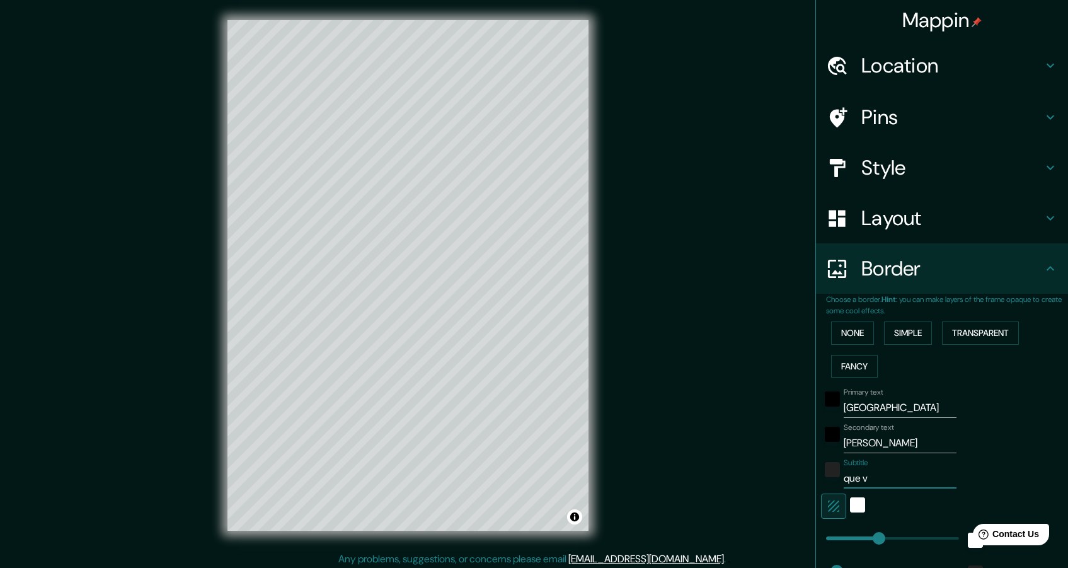
type input "229"
type input "46"
type input "que vis"
type input "229"
type input "46"
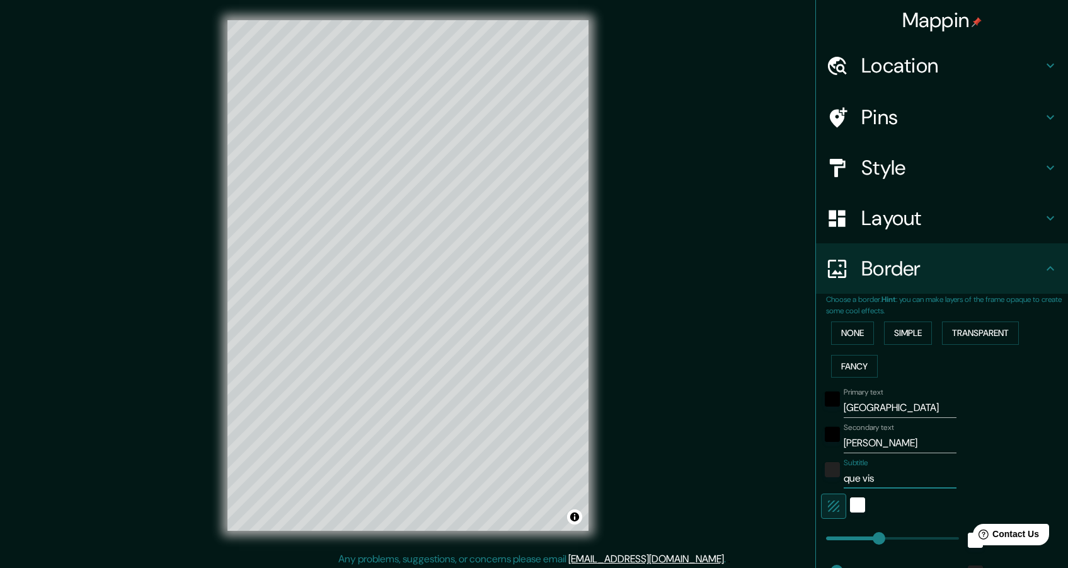
type input "que visi"
type input "229"
type input "46"
type input "que visit"
type input "229"
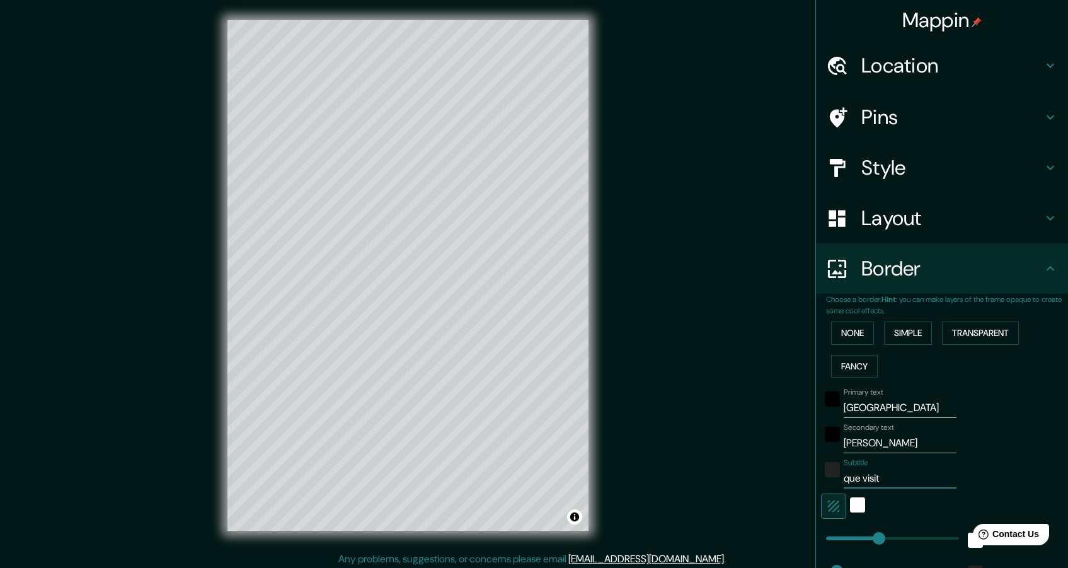
type input "46"
type input "que visitar"
type input "229"
type input "46"
type input "que visitar"
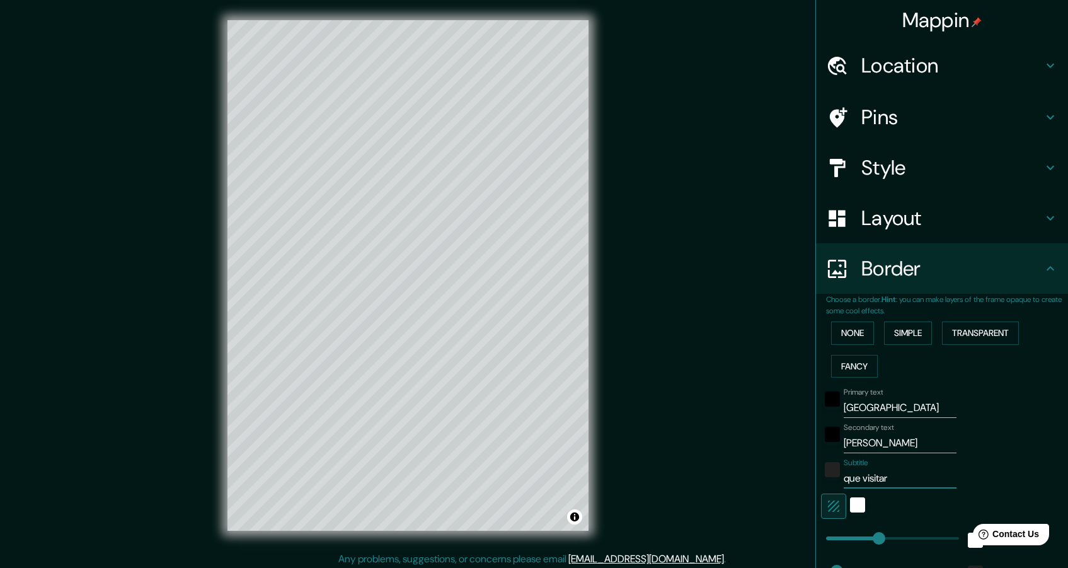
click at [705, 308] on div "Mappin Location París, Francia Pins Style Layout Border Choose a border. Hint :…" at bounding box center [534, 285] width 1068 height 571
click at [892, 75] on h4 "Location" at bounding box center [951, 65] width 181 height 25
type input "229"
type input "46"
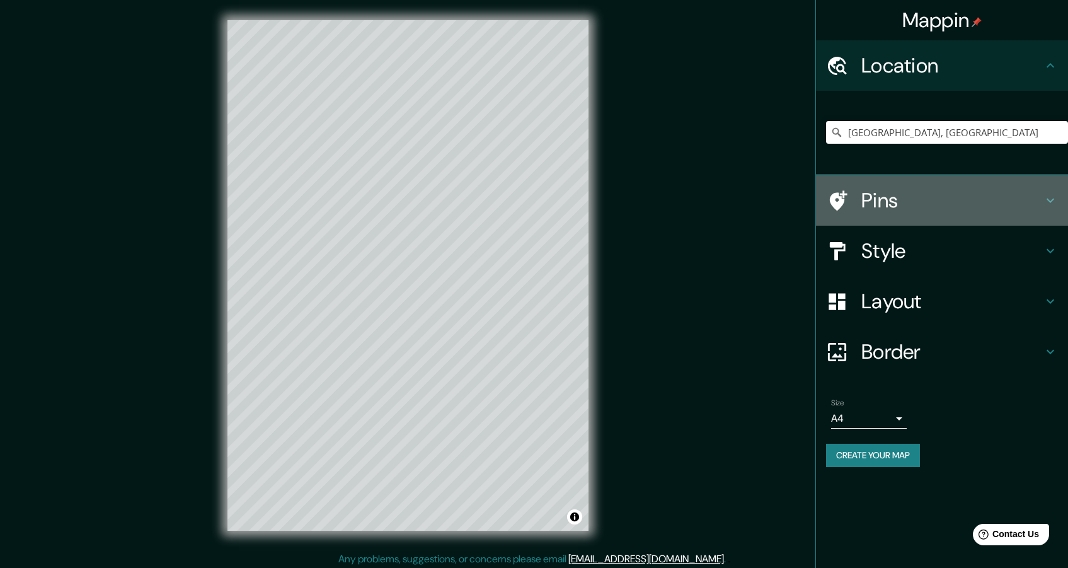
click at [887, 199] on h4 "Pins" at bounding box center [951, 200] width 181 height 25
type input "229"
type input "46"
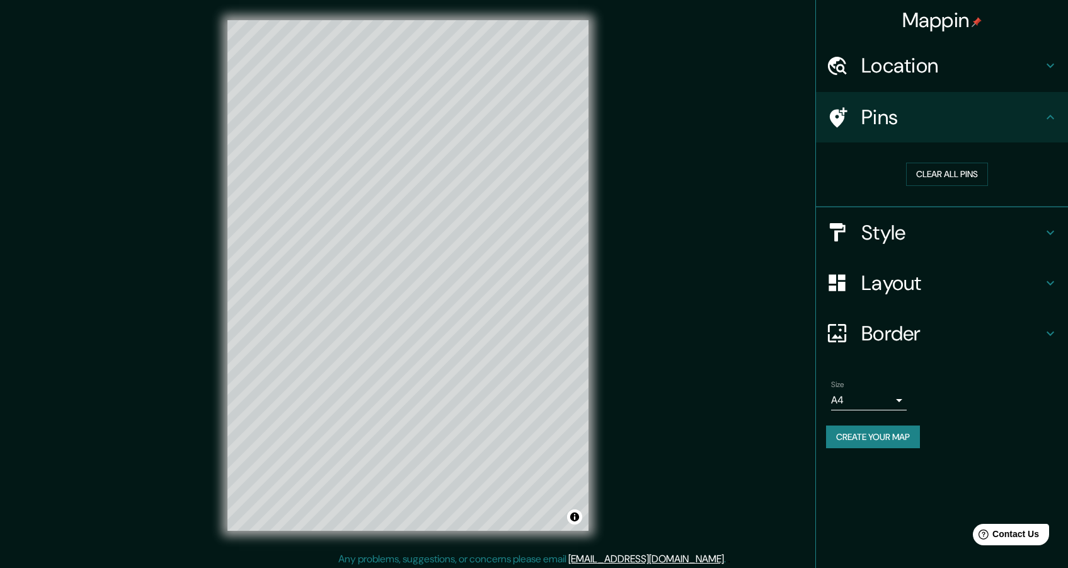
click at [1047, 117] on icon at bounding box center [1050, 117] width 15 height 15
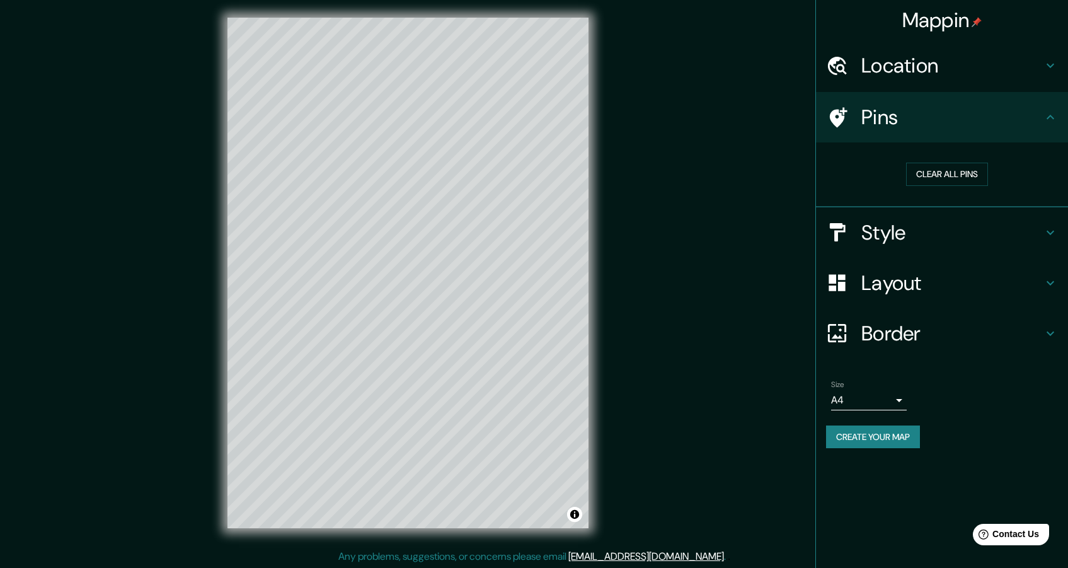
scroll to position [4, 0]
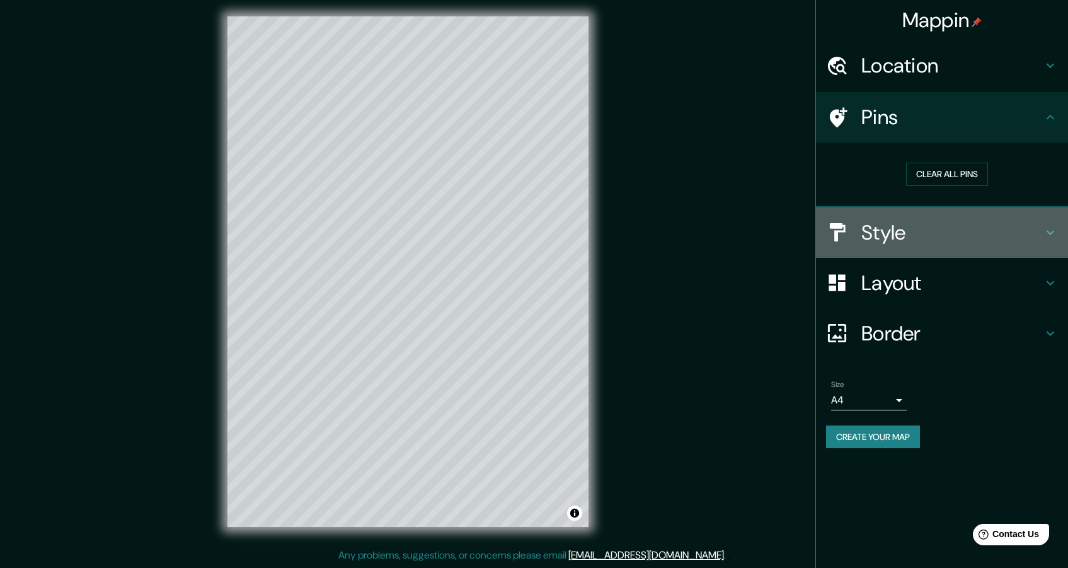
click at [890, 241] on h4 "Style" at bounding box center [951, 232] width 181 height 25
type input "229"
type input "46"
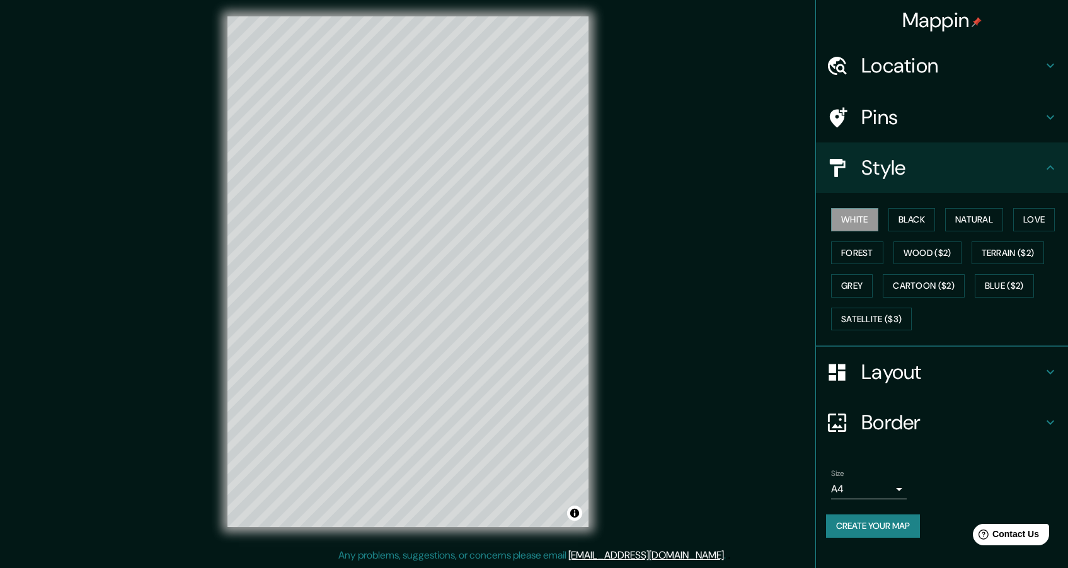
click at [887, 367] on h4 "Layout" at bounding box center [951, 371] width 181 height 25
type input "229"
type input "46"
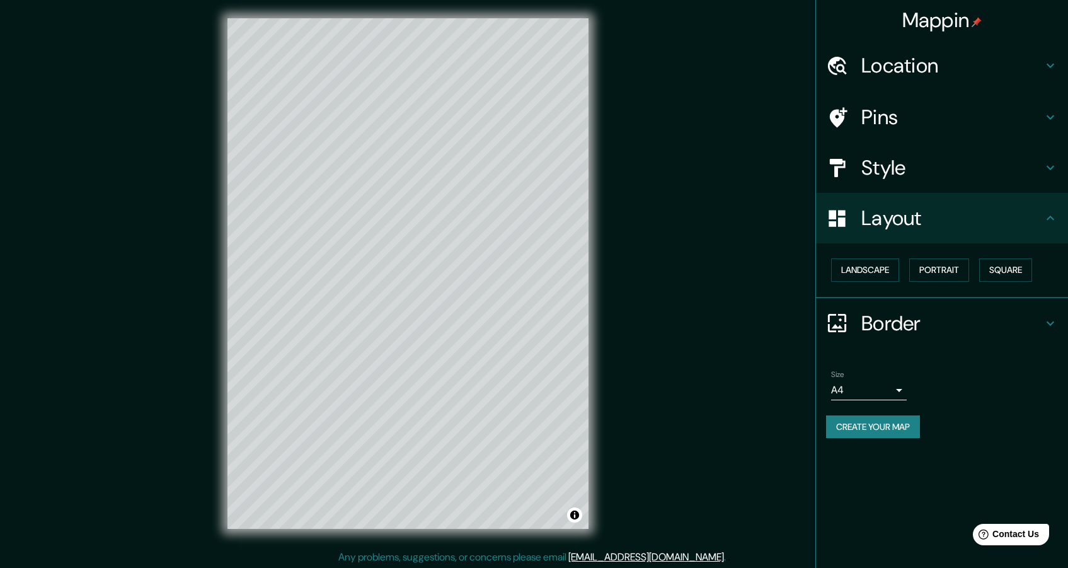
scroll to position [0, 0]
